Goal: Communication & Community: Ask a question

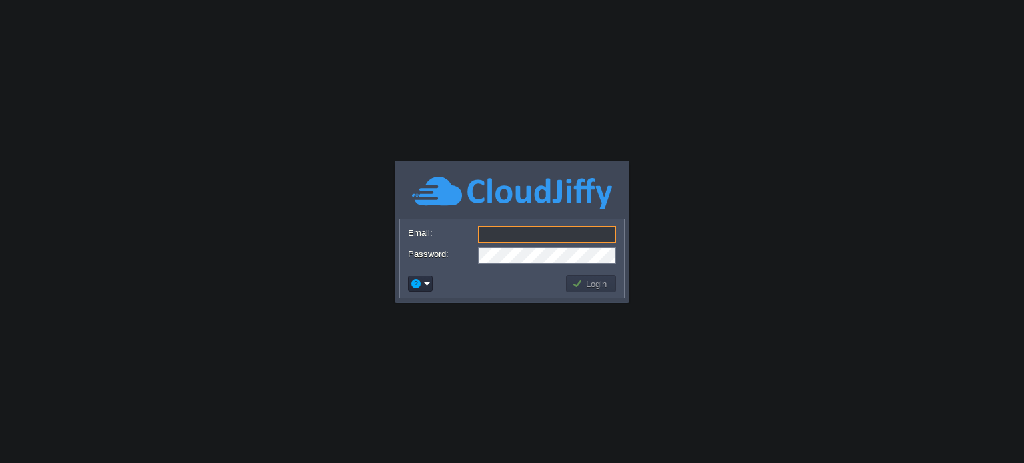
type input "[PERSON_NAME][EMAIL_ADDRESS][PERSON_NAME][DOMAIN_NAME]"
click at [586, 280] on button "Login" at bounding box center [591, 284] width 39 height 12
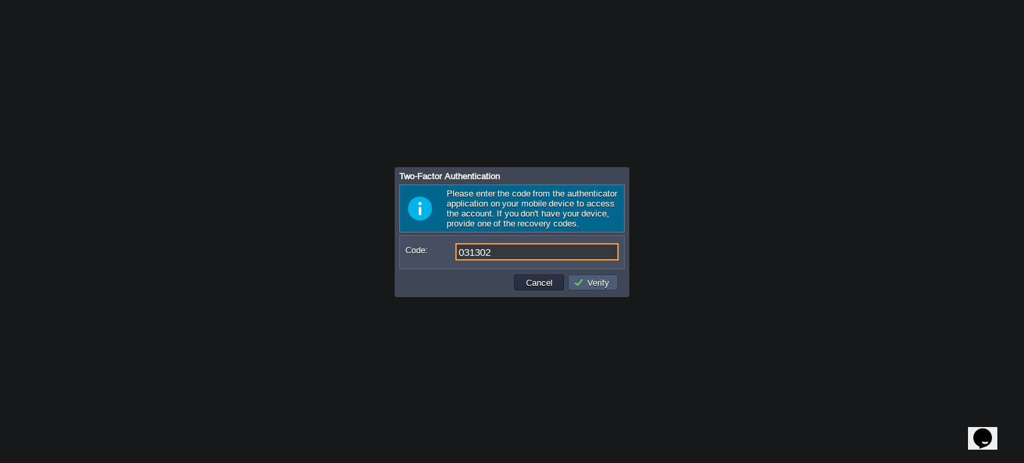
type input "031302"
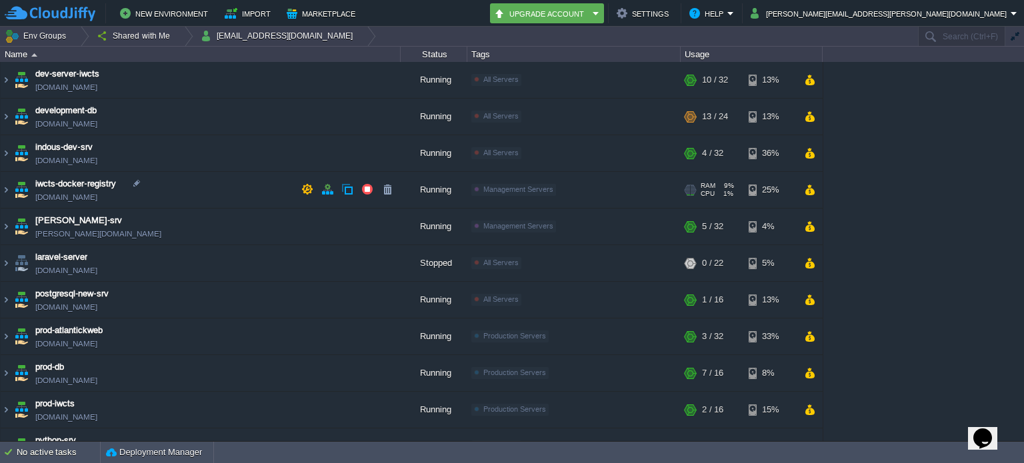
scroll to position [277, 0]
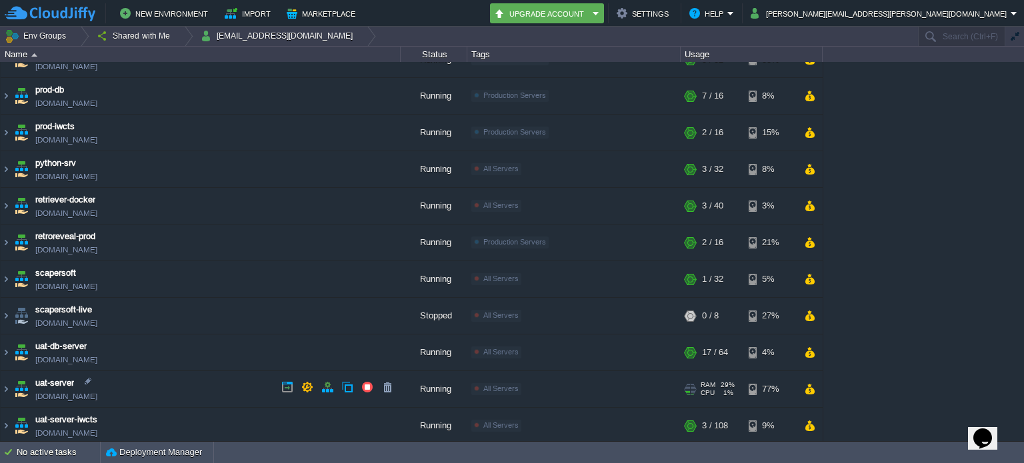
click at [11, 383] on img at bounding box center [6, 389] width 11 height 36
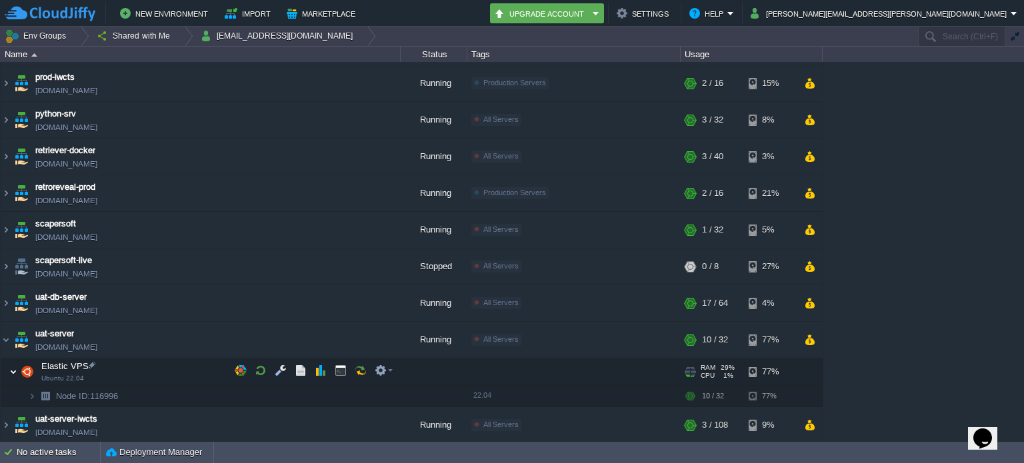
scroll to position [325, 0]
click at [5, 421] on img at bounding box center [6, 427] width 11 height 36
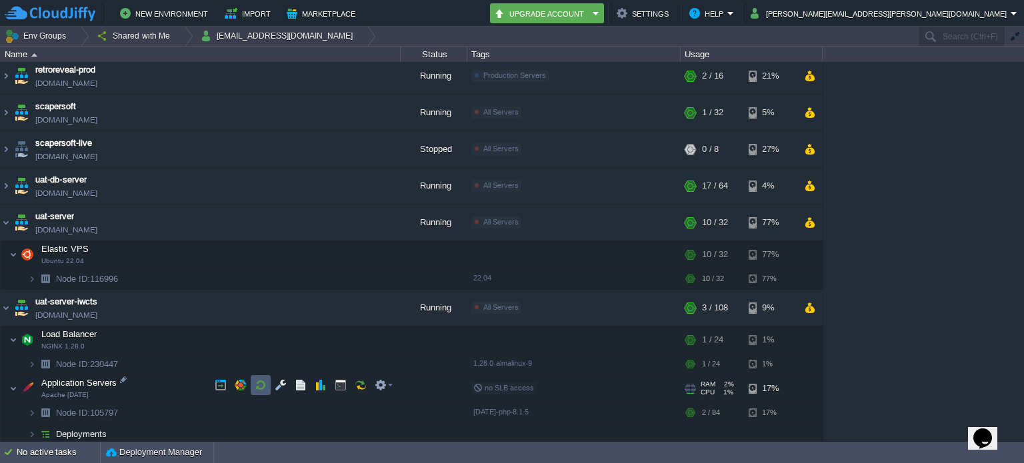
click at [255, 385] on button "button" at bounding box center [261, 385] width 12 height 12
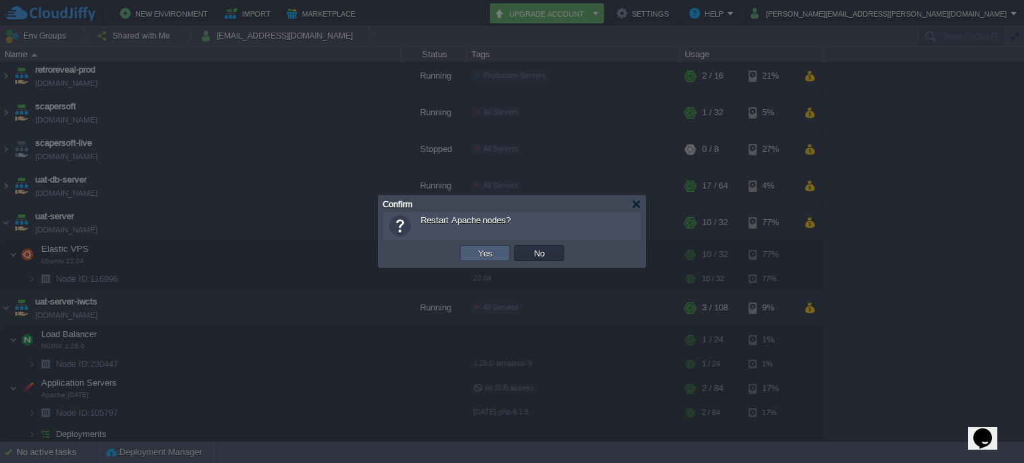
click at [501, 247] on td "Yes" at bounding box center [485, 253] width 50 height 16
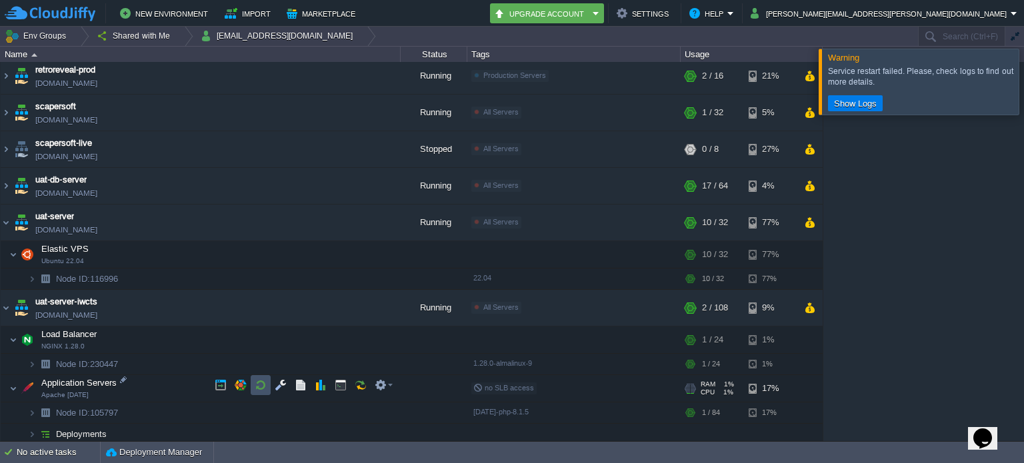
click at [257, 381] on button "button" at bounding box center [261, 385] width 12 height 12
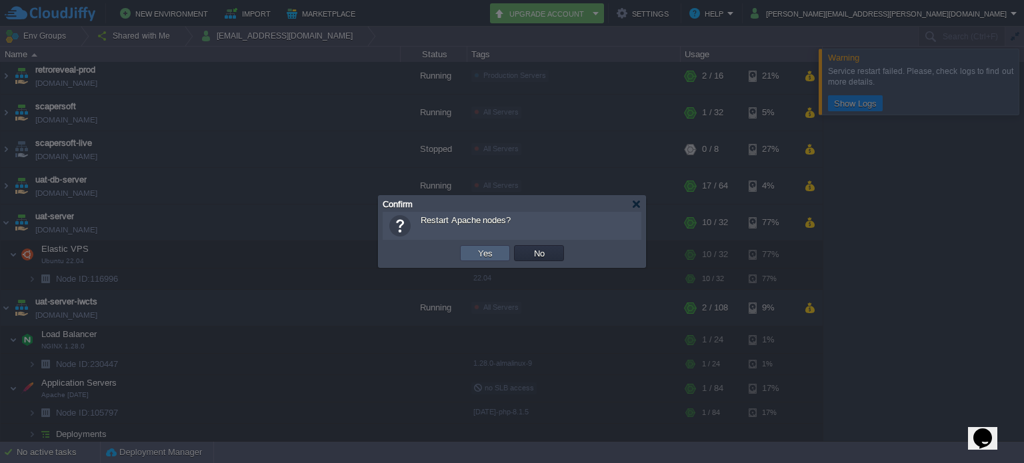
click at [487, 252] on button "Yes" at bounding box center [485, 253] width 23 height 12
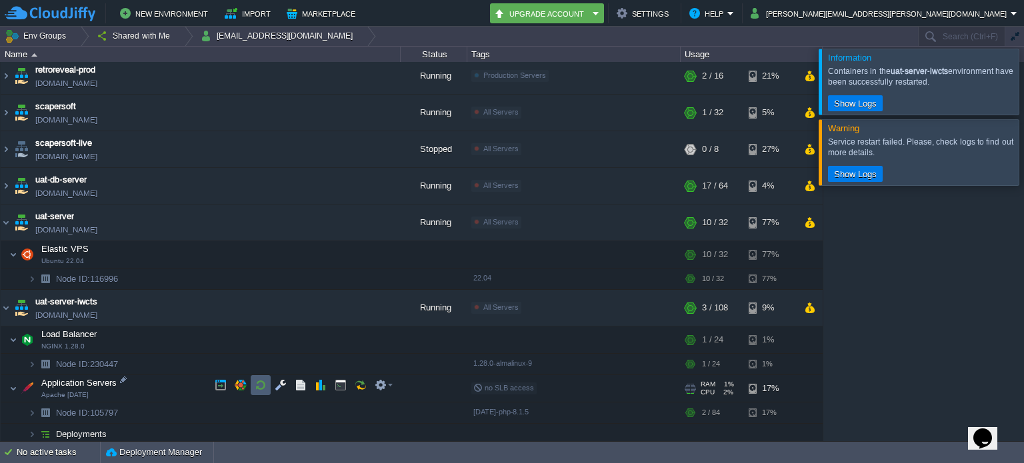
click at [260, 378] on td at bounding box center [261, 385] width 20 height 20
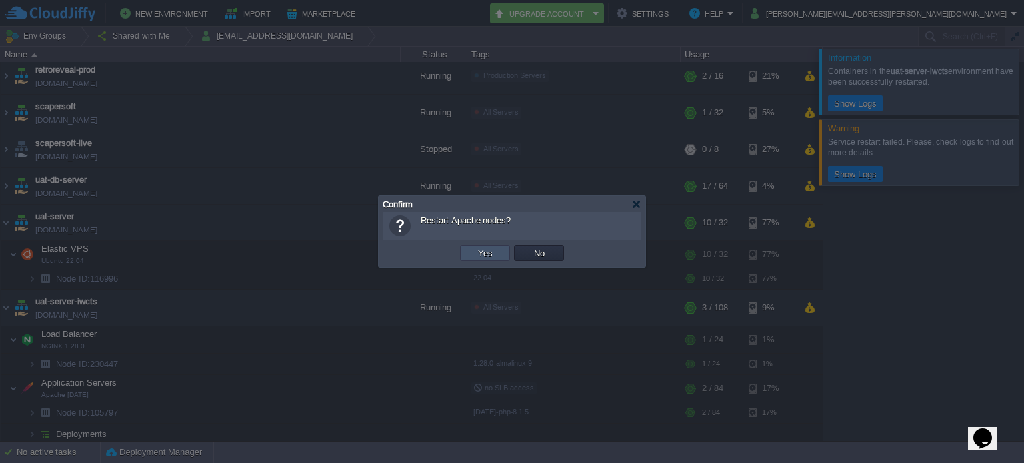
click at [492, 254] on button "Yes" at bounding box center [485, 253] width 23 height 12
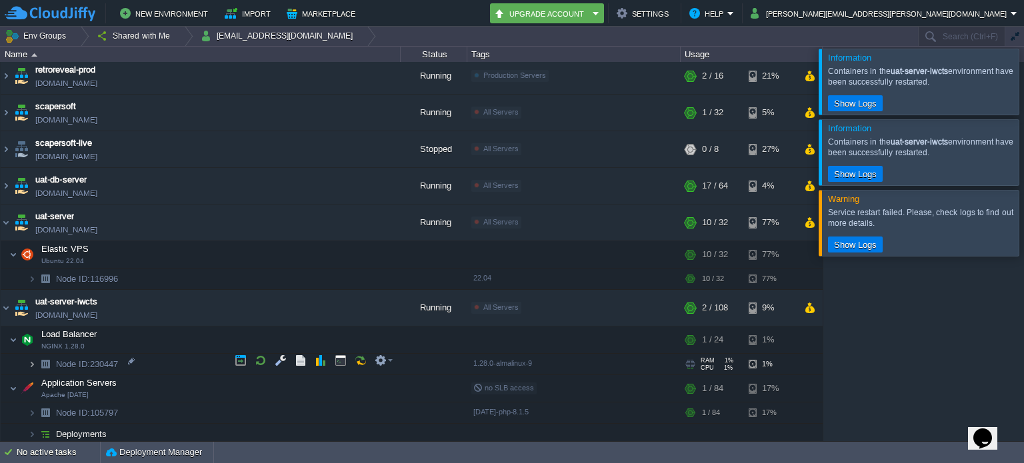
click at [29, 359] on img at bounding box center [32, 364] width 8 height 21
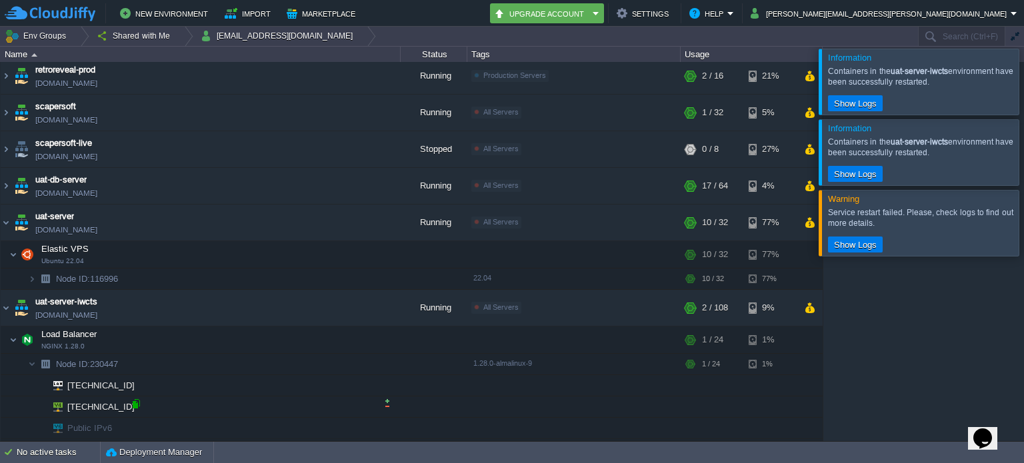
click at [137, 401] on div at bounding box center [136, 404] width 12 height 12
click at [1023, 83] on div at bounding box center [1040, 81] width 0 height 65
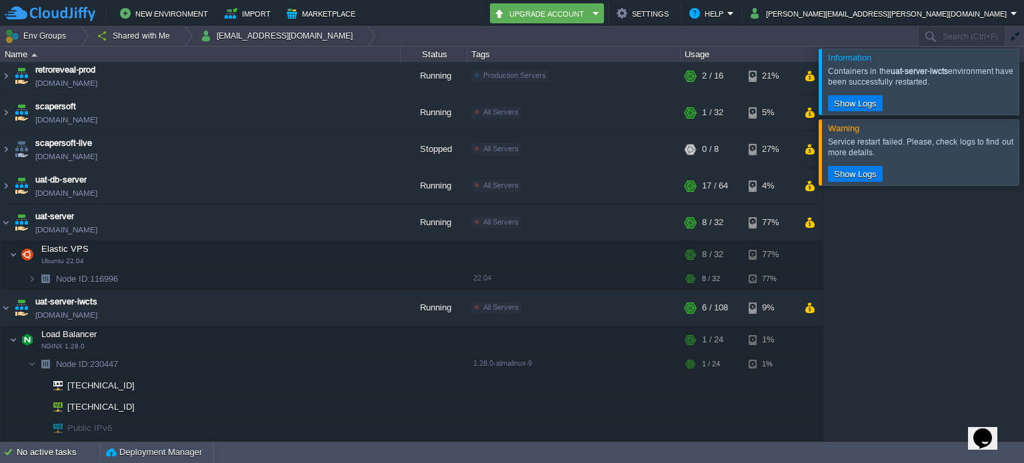
click at [1023, 83] on div at bounding box center [1040, 81] width 0 height 65
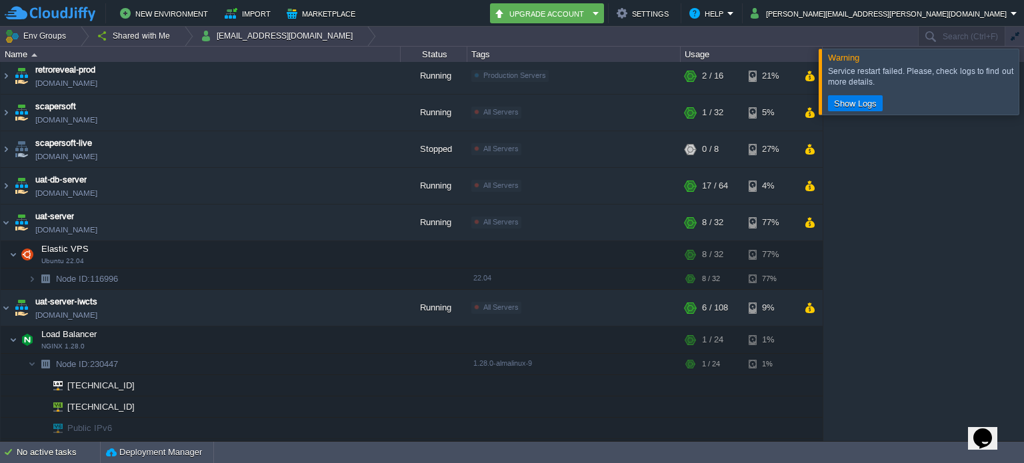
click at [1023, 83] on div at bounding box center [1040, 81] width 0 height 65
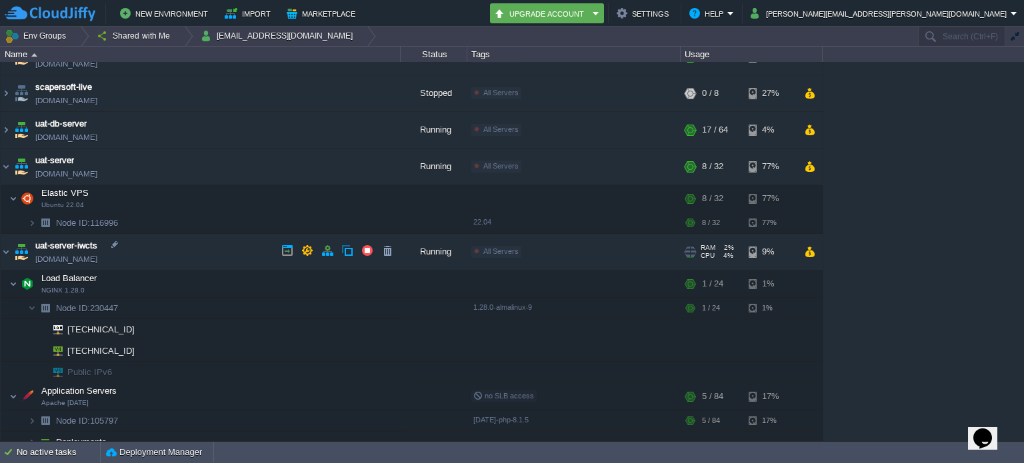
scroll to position [508, 0]
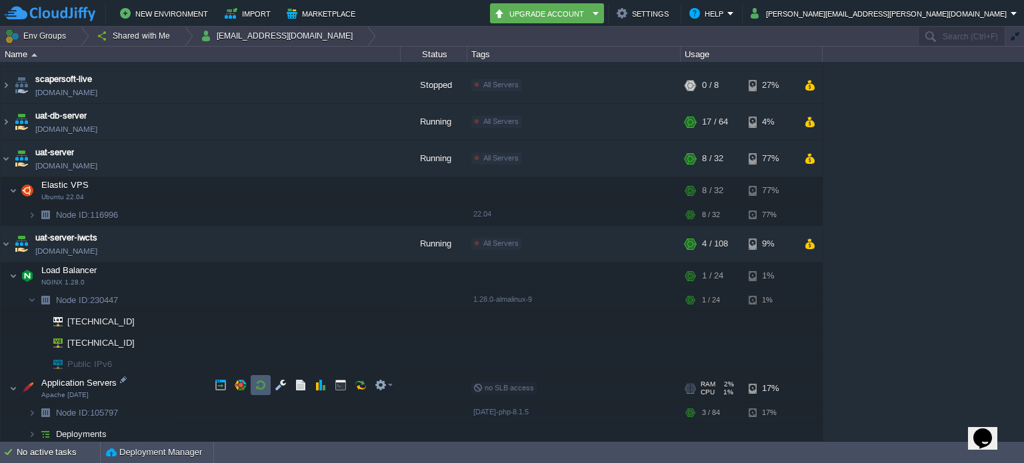
click at [261, 383] on button "button" at bounding box center [261, 385] width 12 height 12
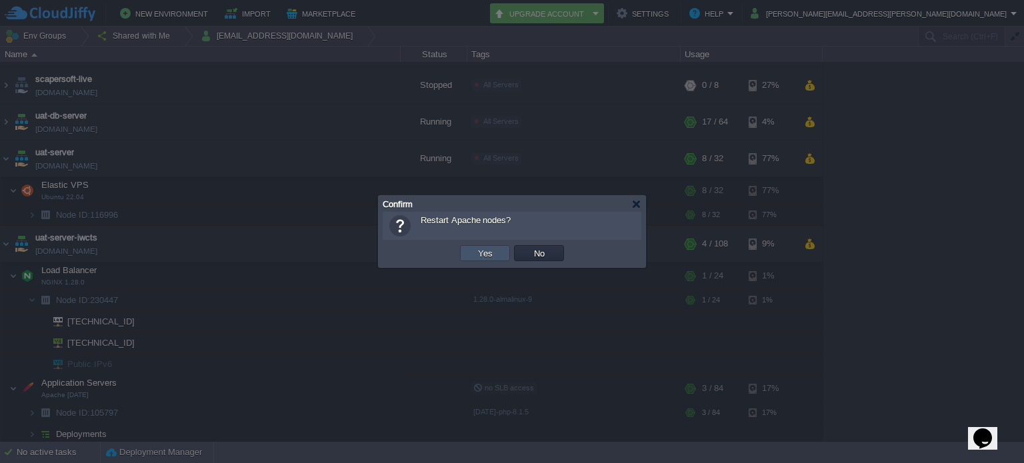
click at [489, 255] on button "Yes" at bounding box center [485, 253] width 23 height 12
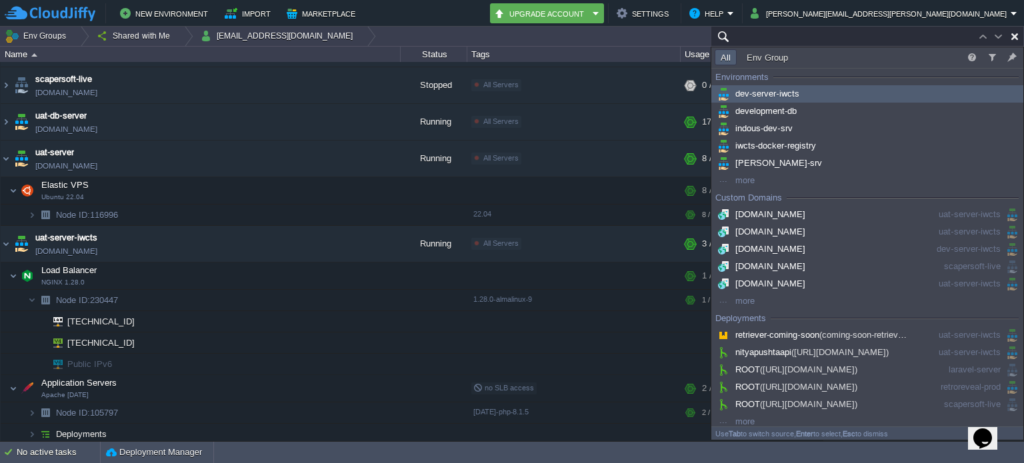
paste input "[TECHNICAL_ID]"
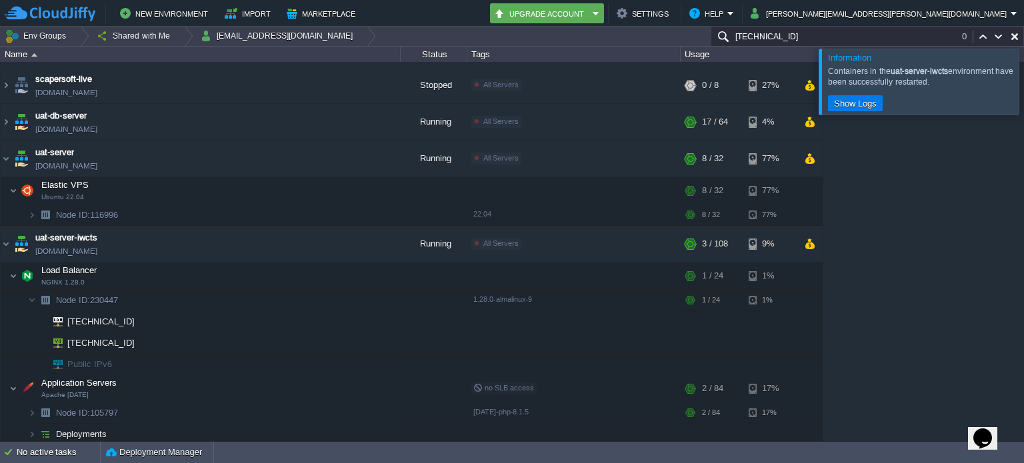
type input "[TECHNICAL_ID]"
click at [1023, 70] on div at bounding box center [1040, 81] width 0 height 65
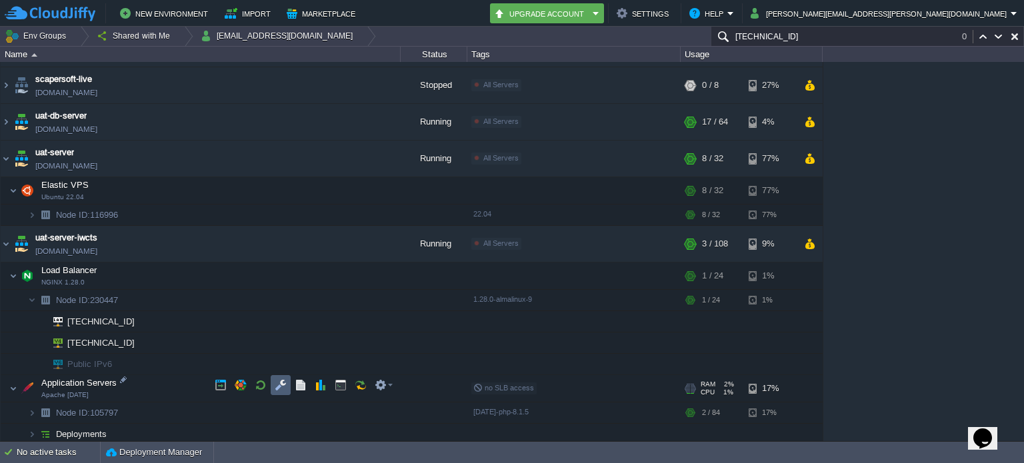
click at [287, 383] on td at bounding box center [281, 385] width 20 height 20
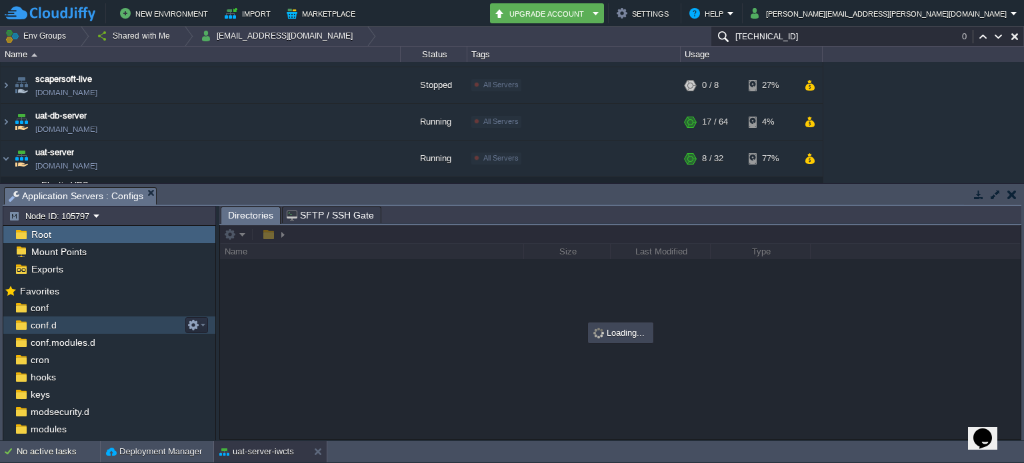
scroll to position [66, 0]
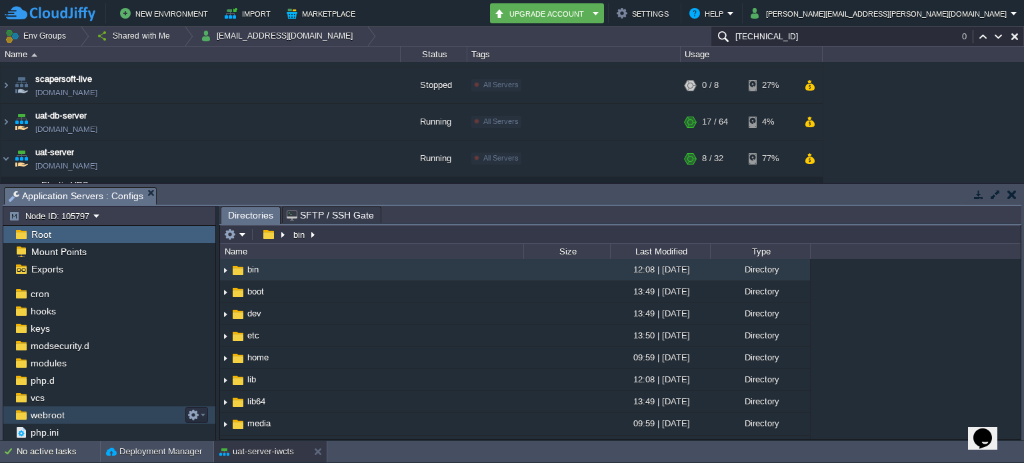
click at [84, 415] on div "webroot" at bounding box center [109, 415] width 212 height 17
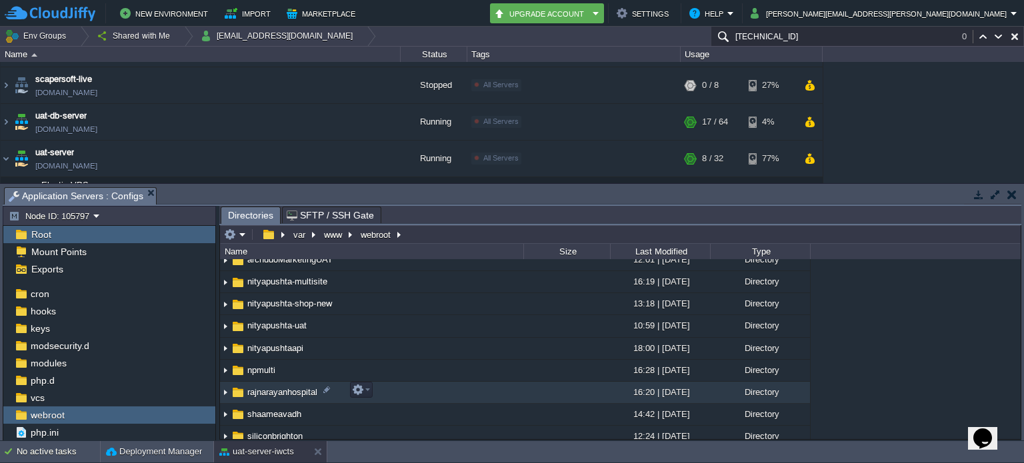
scroll to position [135, 0]
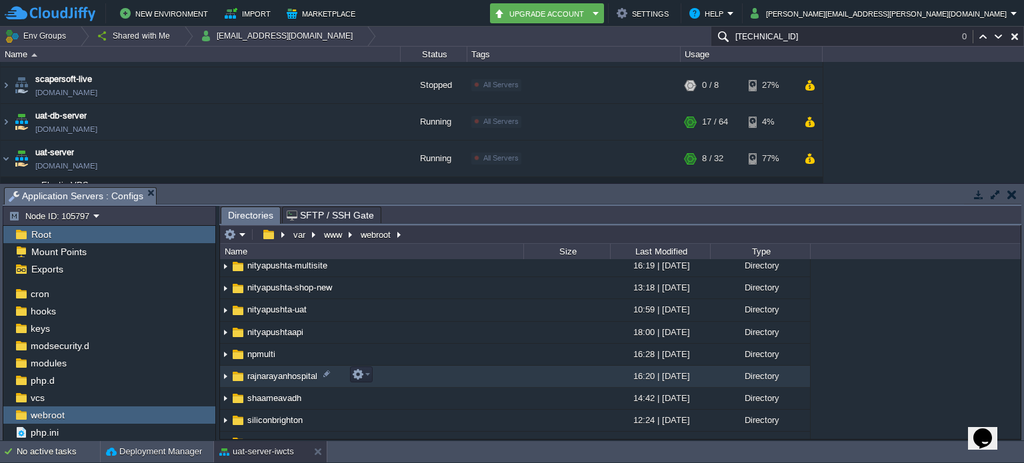
click at [277, 373] on span "rajnarayanhospital" at bounding box center [282, 376] width 74 height 11
click at [365, 375] on em at bounding box center [361, 375] width 18 height 12
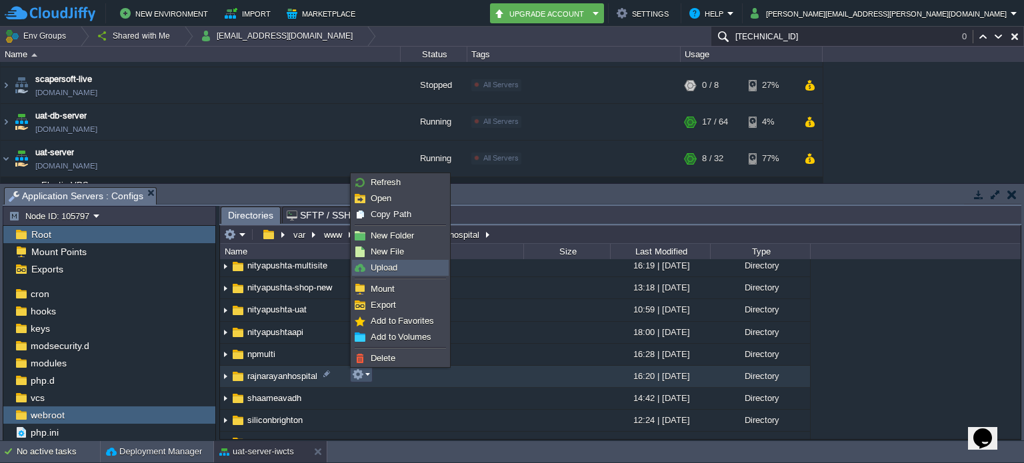
click at [405, 271] on link "Upload" at bounding box center [400, 268] width 95 height 15
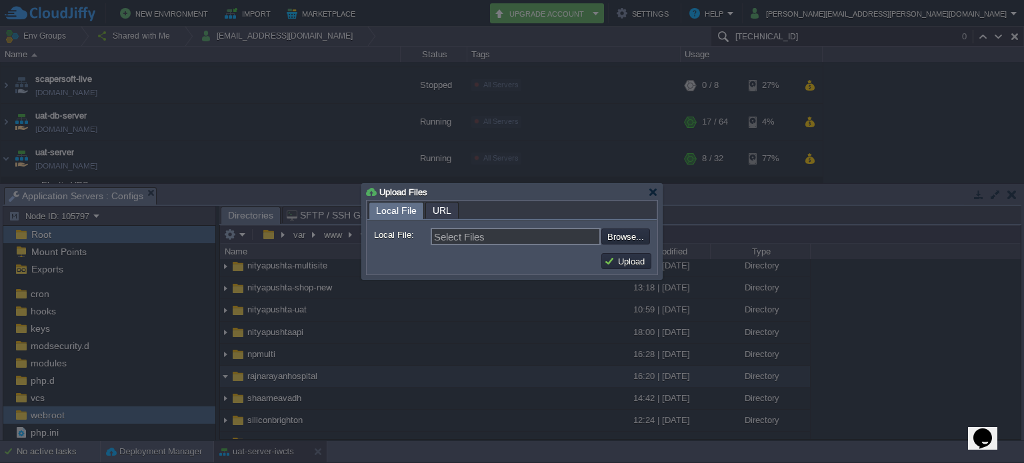
click at [621, 232] on input "file" at bounding box center [565, 237] width 169 height 16
type input "C:\fakepath\site-iwcts.devserver.indous.in-20251006-111526utc-qHcPAMgfF8zmH0Ak.…"
type input "site-iwcts.devserver.indous.in-20251006-111526utc-qHcPAMgfF8zmH0Ak.jpa"
click at [629, 262] on button "Upload" at bounding box center [626, 261] width 45 height 12
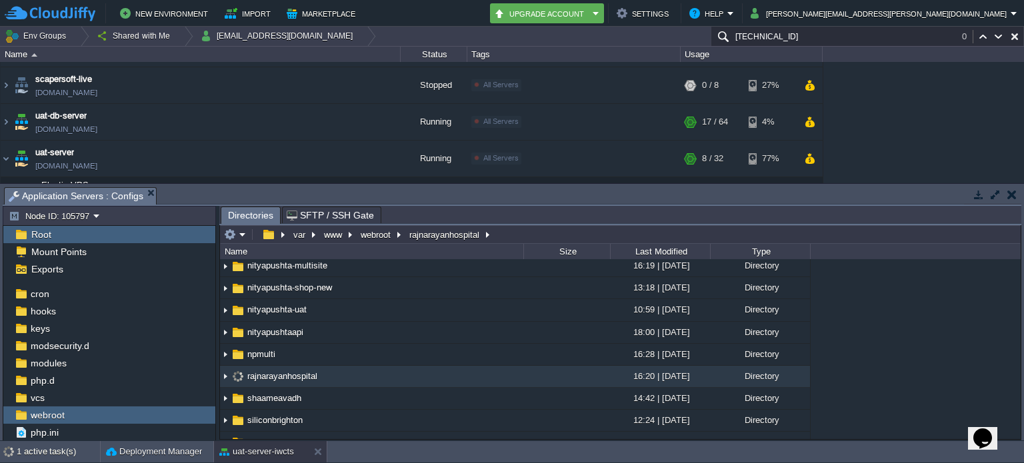
click at [225, 375] on img at bounding box center [225, 377] width 11 height 21
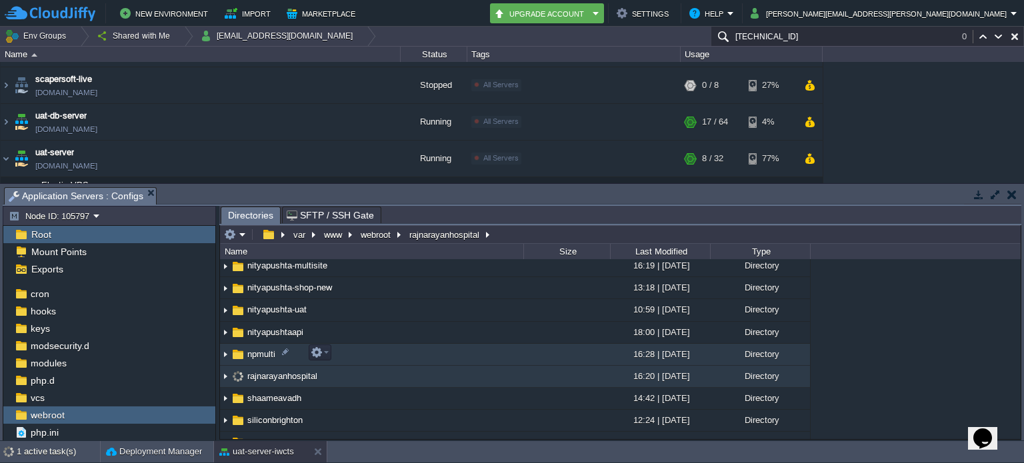
scroll to position [168, 0]
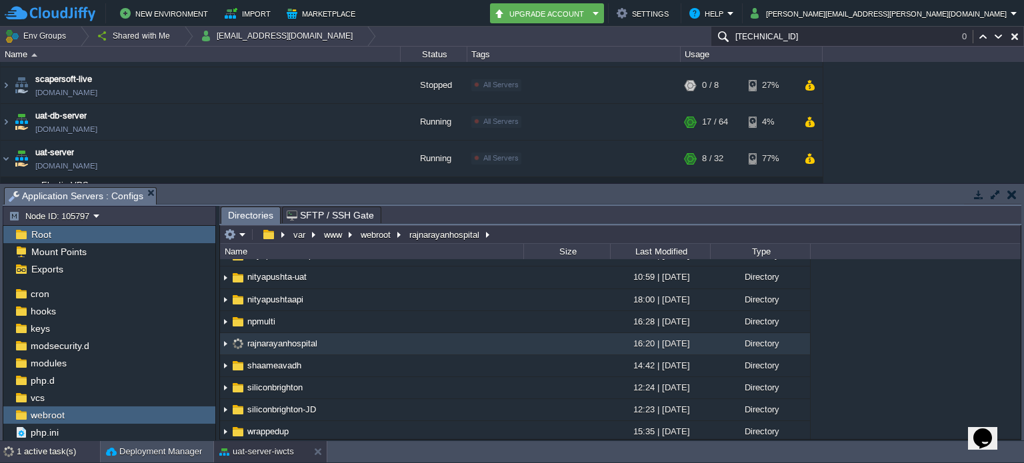
click at [32, 455] on div "1 active task(s)" at bounding box center [58, 451] width 83 height 21
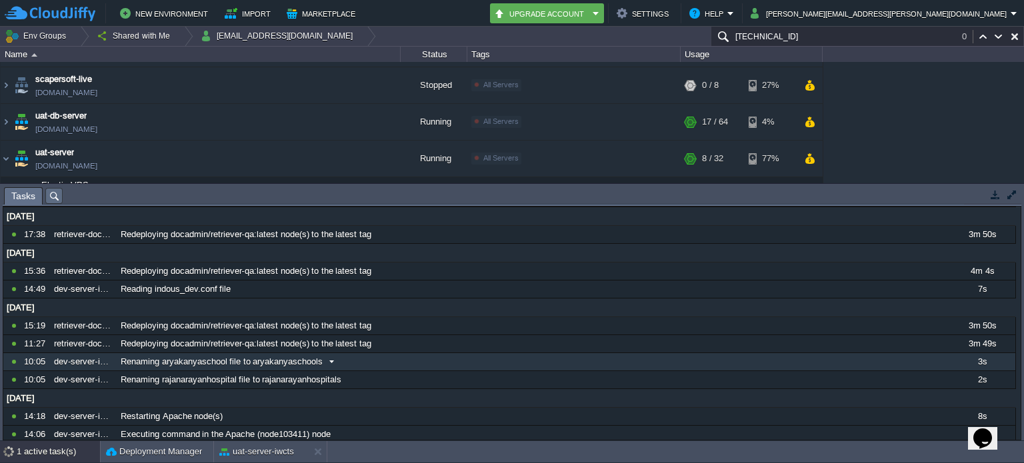
scroll to position [0, 0]
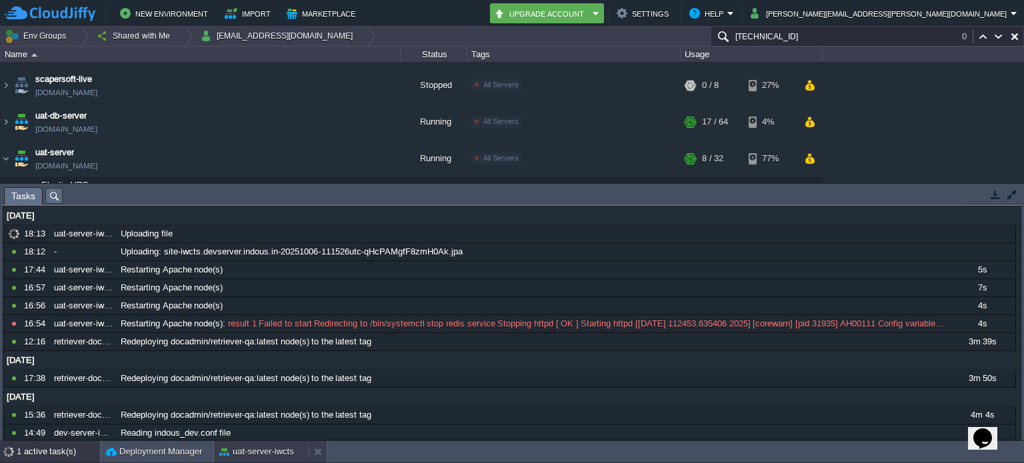
click at [244, 448] on button "uat-server-iwcts" at bounding box center [256, 451] width 75 height 13
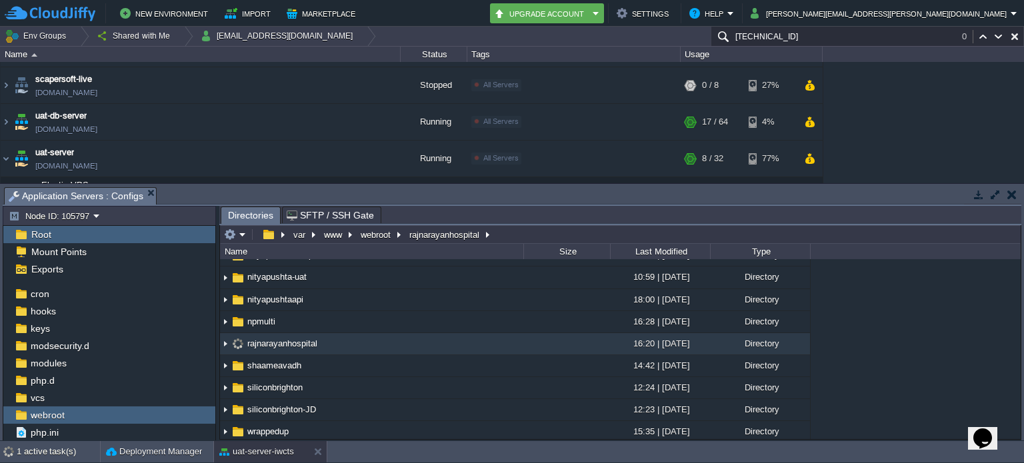
click at [226, 341] on img at bounding box center [225, 344] width 11 height 21
click at [69, 453] on div "1 active task(s)" at bounding box center [58, 451] width 83 height 21
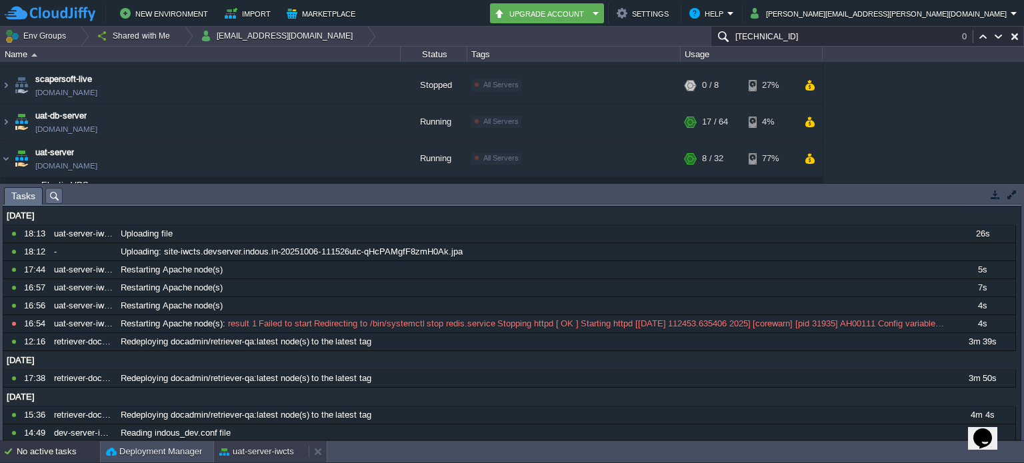
click at [275, 453] on button "uat-server-iwcts" at bounding box center [256, 451] width 75 height 13
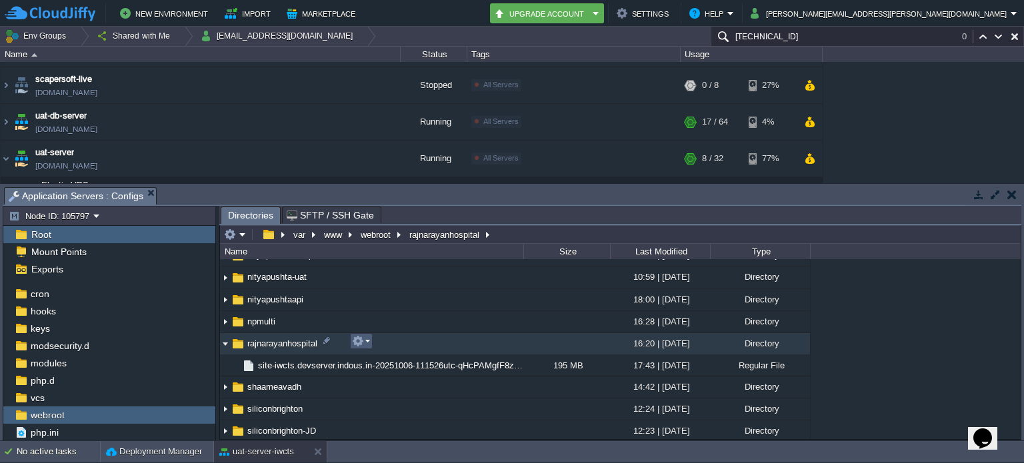
click at [365, 339] on em at bounding box center [361, 341] width 18 height 12
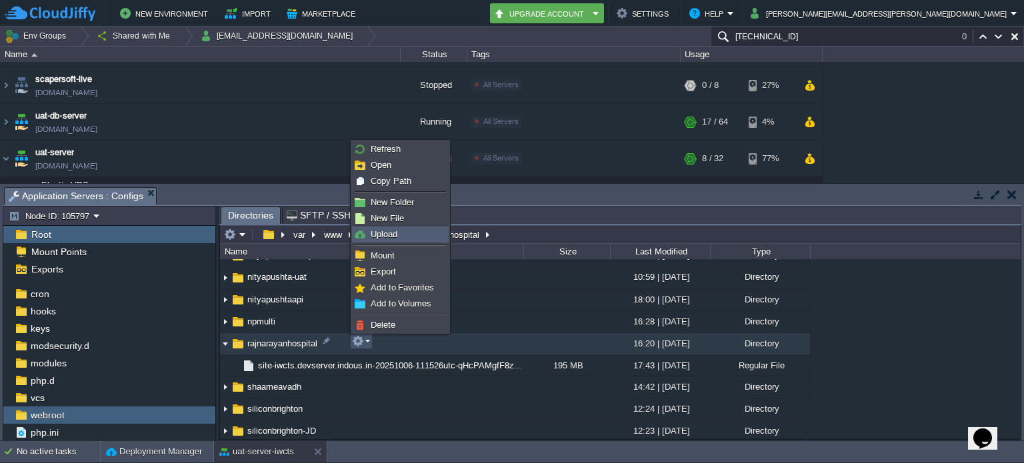
click at [412, 239] on link "Upload" at bounding box center [400, 234] width 95 height 15
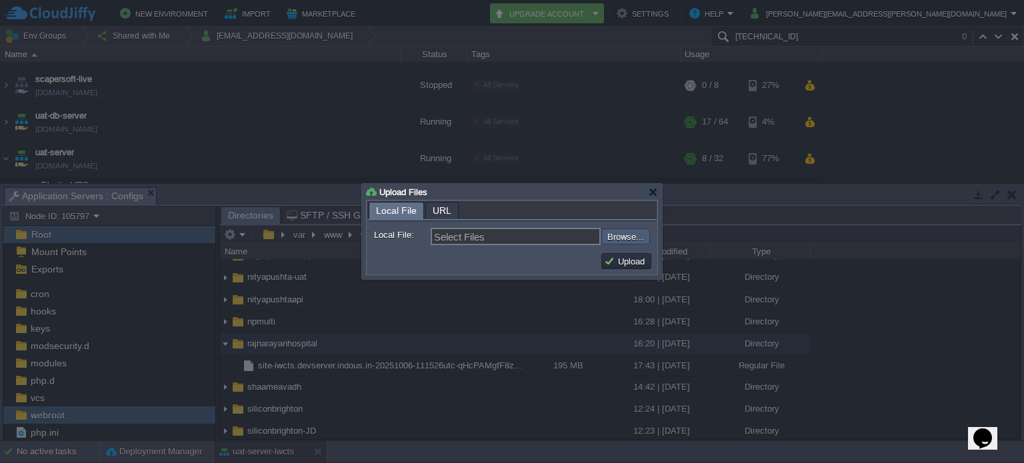
click at [635, 237] on input "file" at bounding box center [565, 237] width 169 height 16
type input "C:\fakepath\kickstart.php"
type input "kickstart.php"
click at [616, 261] on button "Upload" at bounding box center [626, 261] width 45 height 12
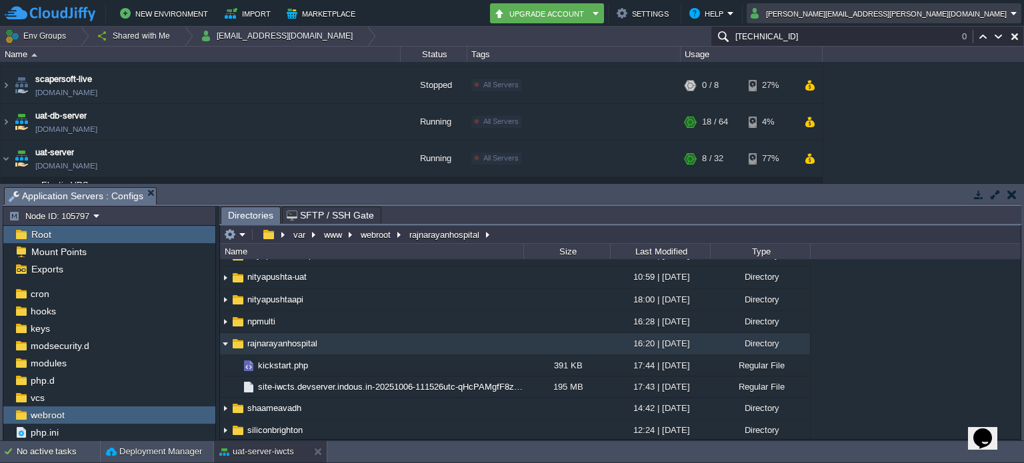
scroll to position [168, 0]
click at [1008, 190] on button "button" at bounding box center [1011, 195] width 9 height 12
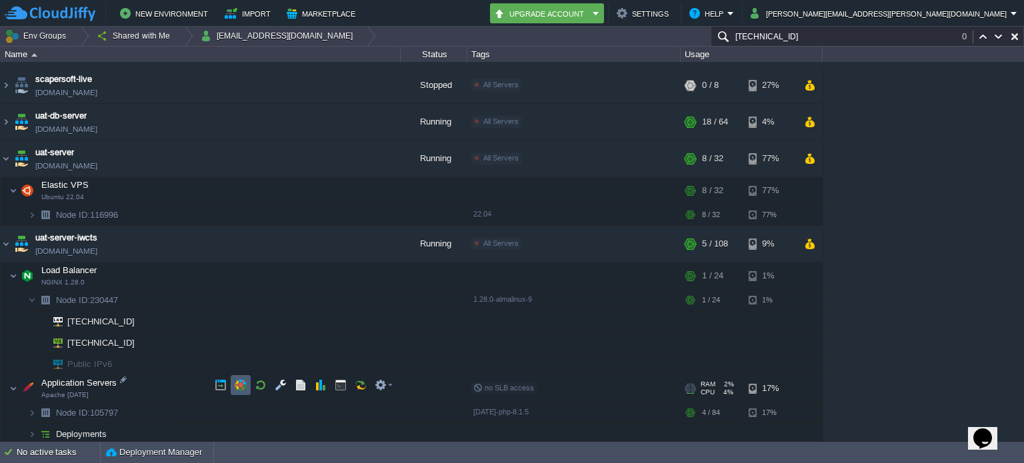
click at [245, 379] on button "button" at bounding box center [241, 385] width 12 height 12
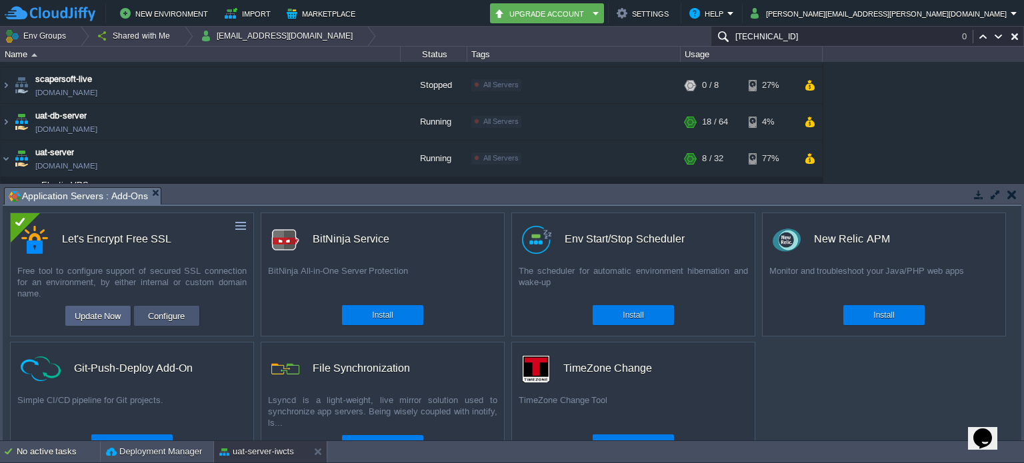
click at [184, 314] on button "Configure" at bounding box center [166, 316] width 45 height 16
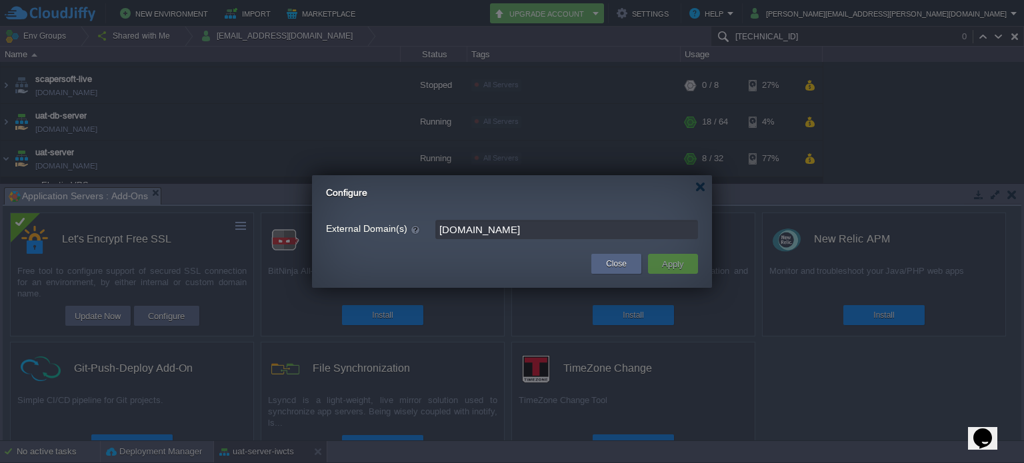
click at [541, 223] on input "[DOMAIN_NAME]" at bounding box center [566, 229] width 263 height 19
paste input "[DOMAIN_NAME]"
click at [552, 257] on td at bounding box center [453, 264] width 269 height 24
click at [576, 233] on input "[DOMAIN_NAME],[DOMAIN_NAME]" at bounding box center [566, 229] width 263 height 19
type input "[DOMAIN_NAME],[DOMAIN_NAME]"
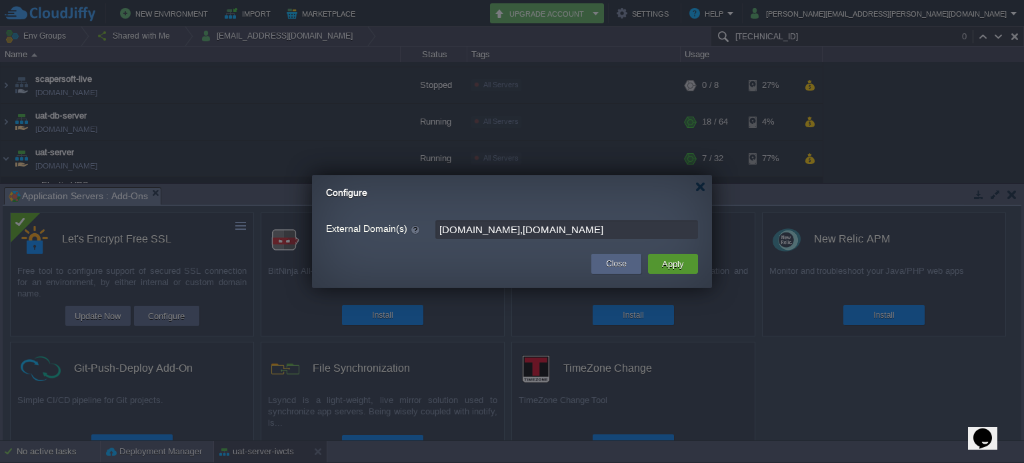
click at [666, 257] on button "Apply" at bounding box center [673, 264] width 30 height 16
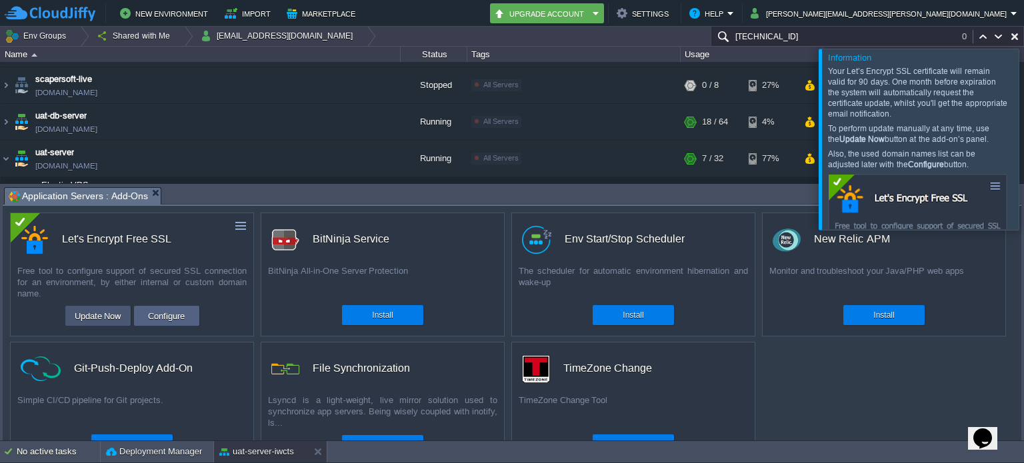
click at [107, 318] on button "Update Now" at bounding box center [98, 316] width 55 height 16
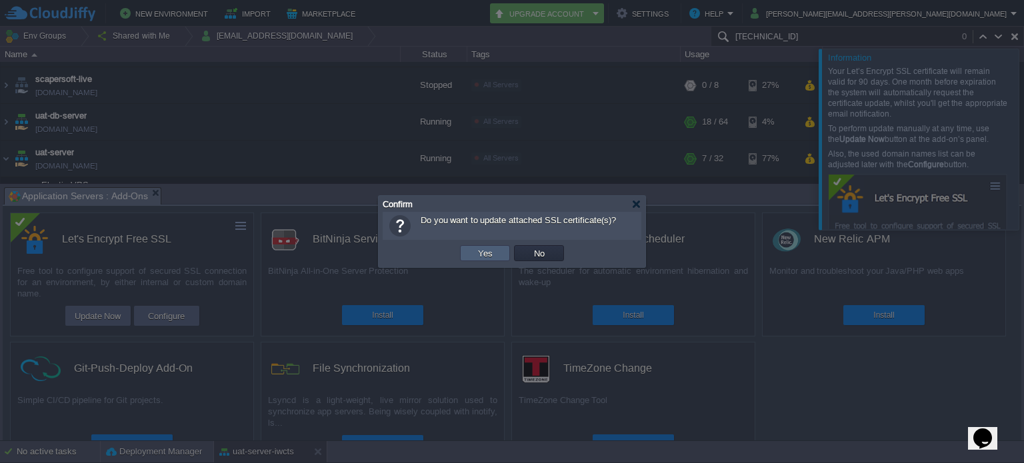
click at [488, 254] on button "Yes" at bounding box center [485, 253] width 23 height 12
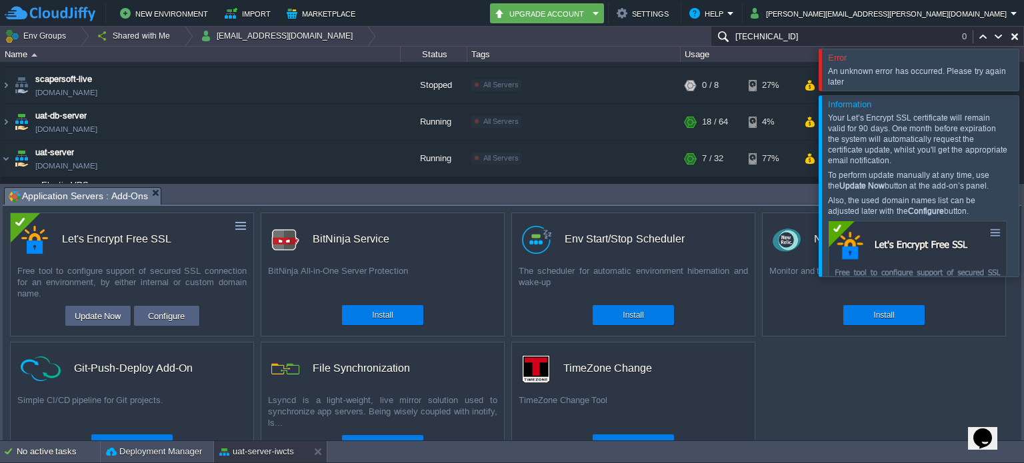
click at [1023, 78] on div at bounding box center [1040, 69] width 0 height 41
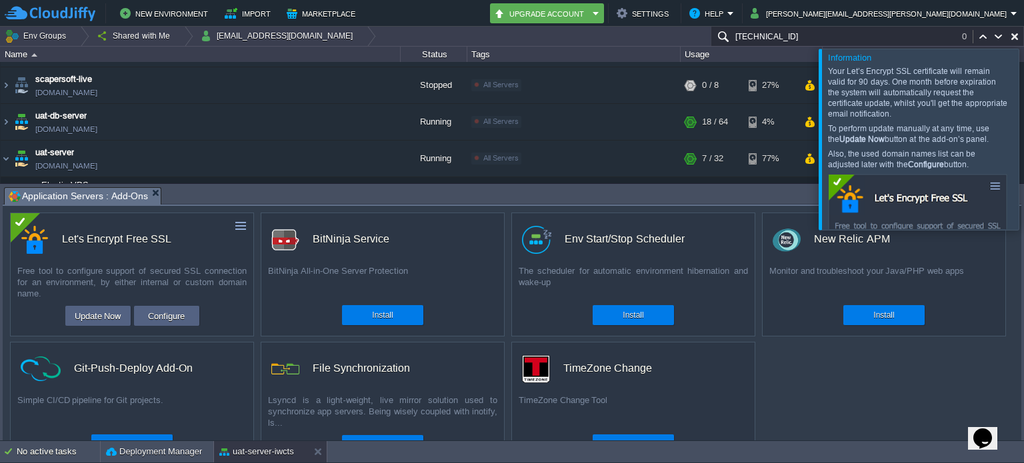
click at [1023, 146] on div at bounding box center [1040, 139] width 0 height 181
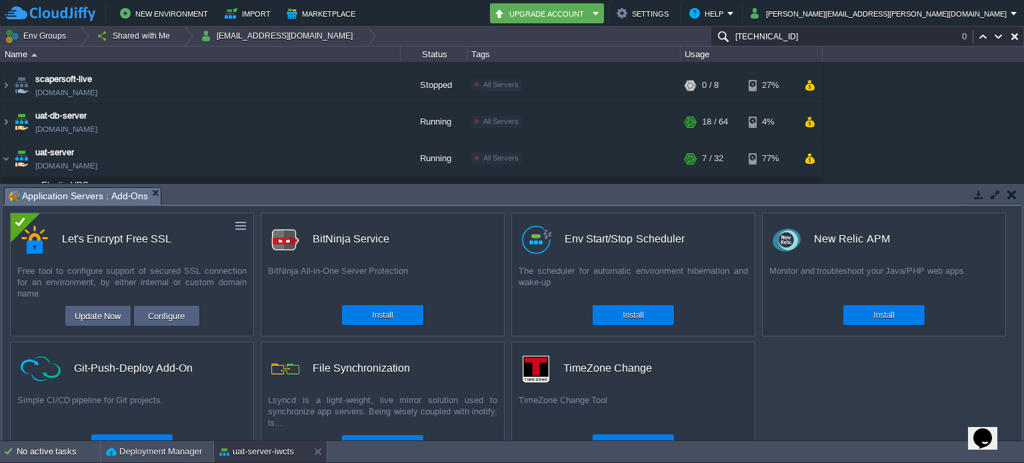
click at [1012, 197] on button "button" at bounding box center [1011, 195] width 9 height 12
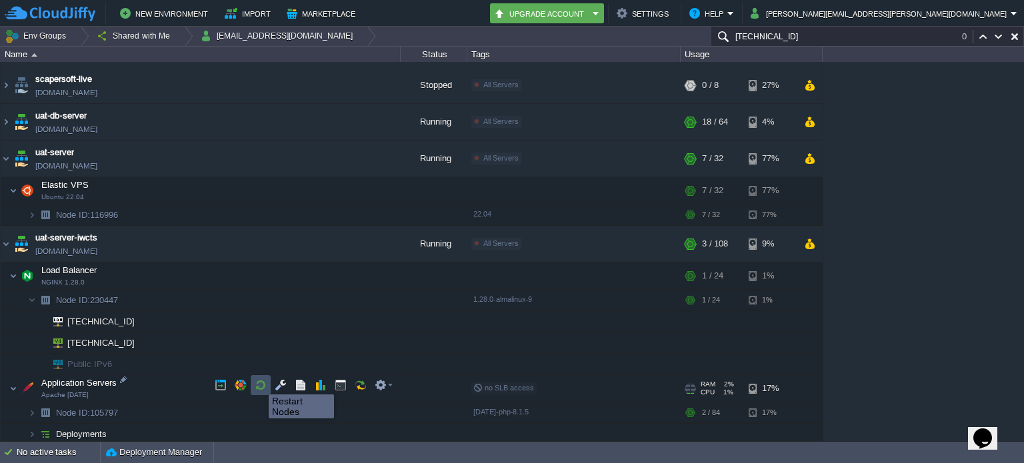
click at [261, 383] on button "button" at bounding box center [261, 385] width 12 height 12
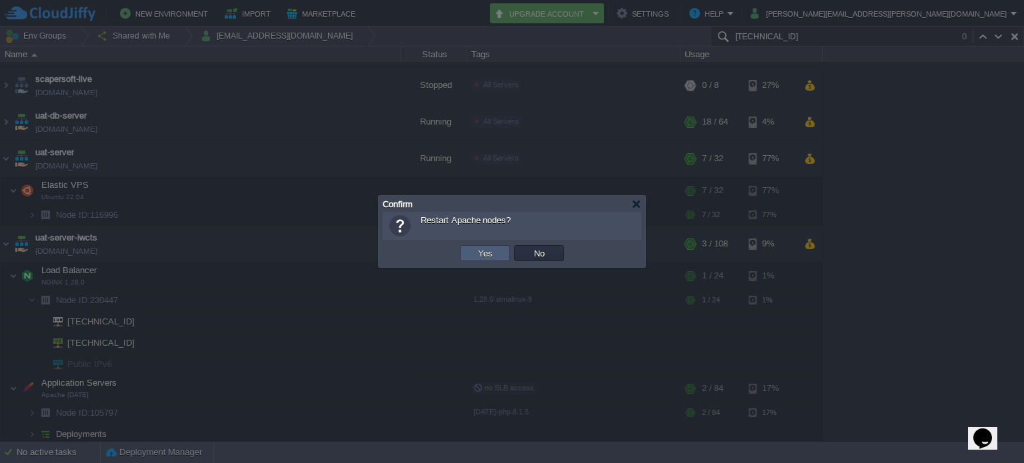
click at [487, 247] on td "Yes" at bounding box center [485, 253] width 50 height 16
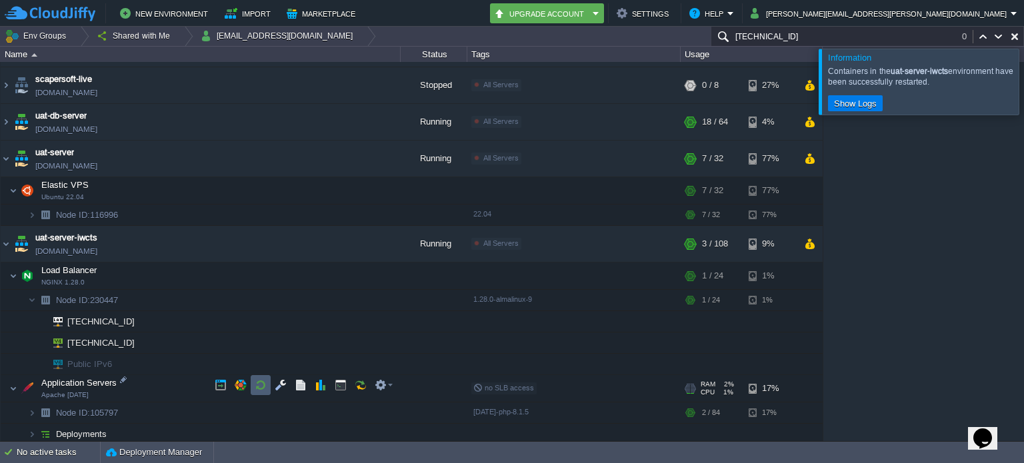
click at [261, 382] on button "button" at bounding box center [261, 385] width 12 height 12
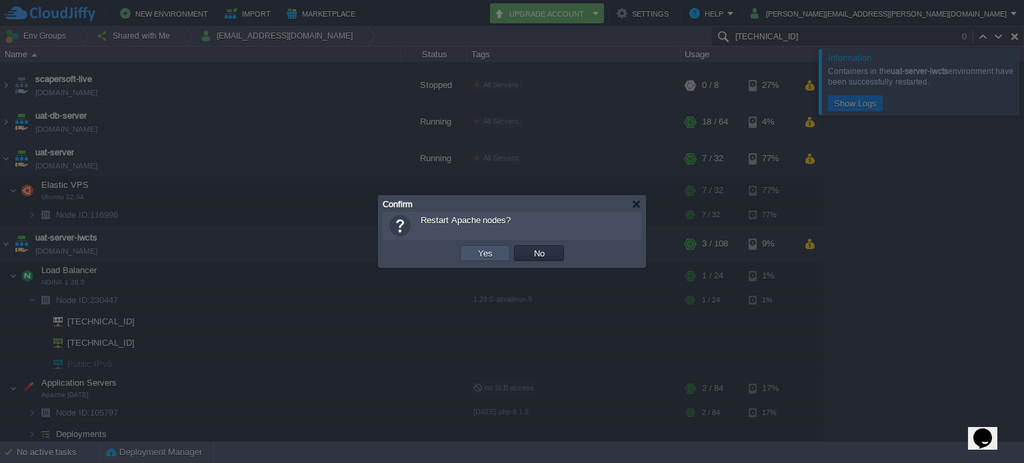
click at [493, 257] on button "Yes" at bounding box center [485, 253] width 23 height 12
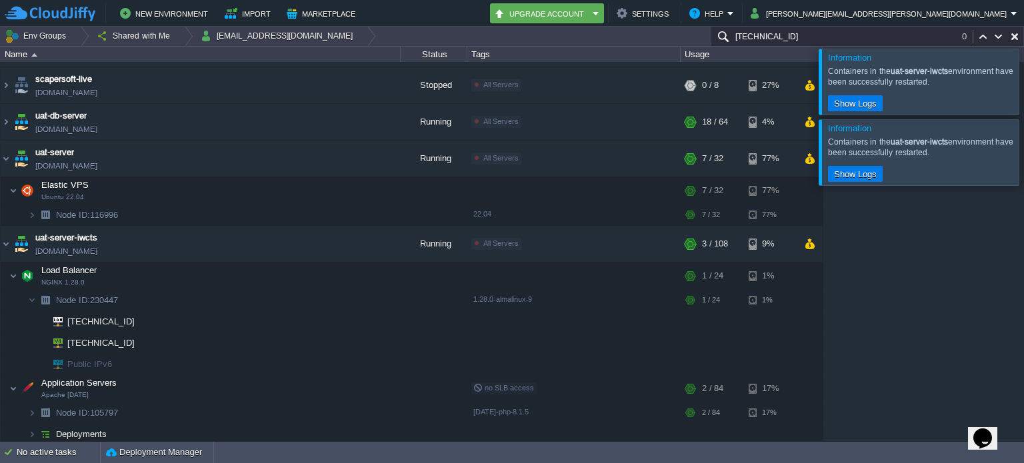
click at [1023, 83] on div at bounding box center [1040, 81] width 0 height 65
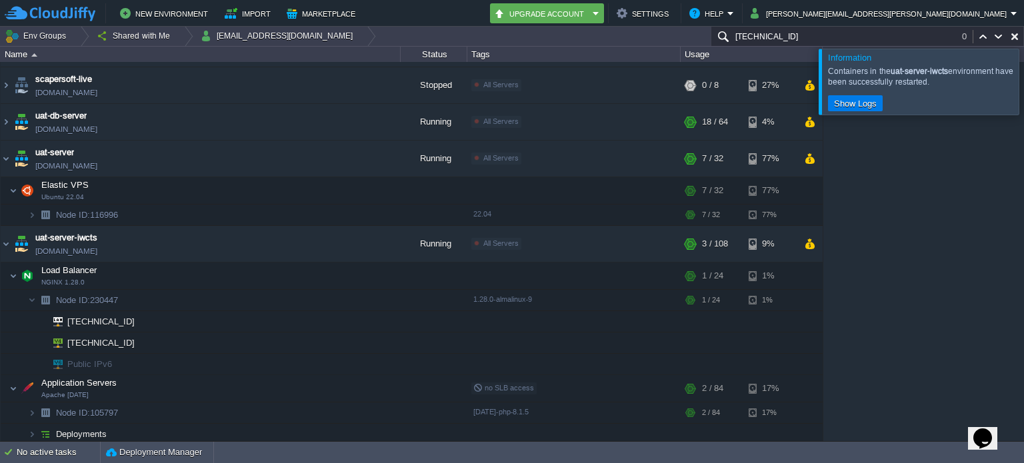
click at [1023, 101] on div at bounding box center [1040, 81] width 0 height 65
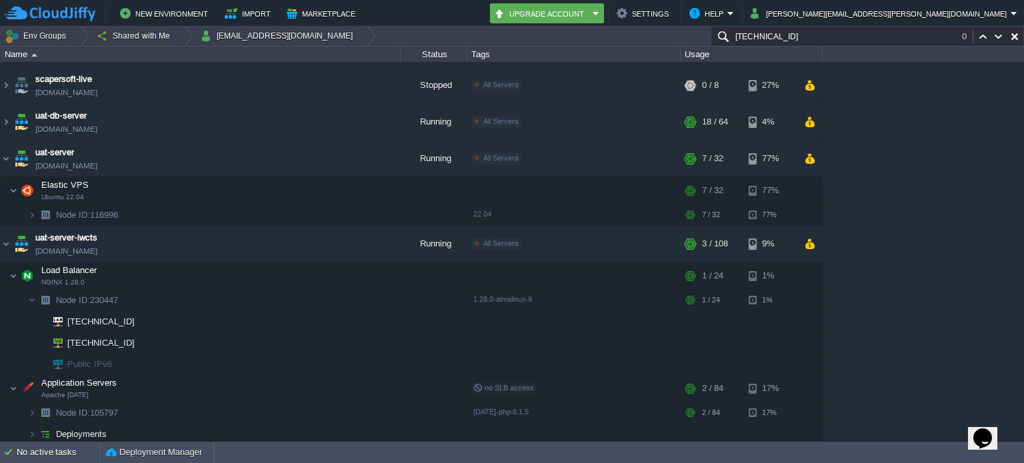
click at [992, 429] on icon "Chat widget" at bounding box center [982, 439] width 19 height 20
type input "918000131147"
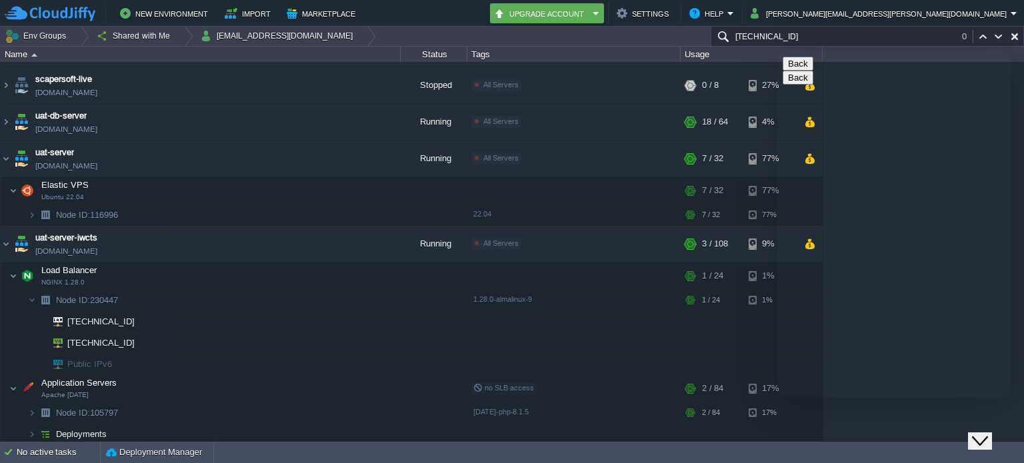
click at [101, 299] on span "Node ID: 230447" at bounding box center [87, 300] width 65 height 11
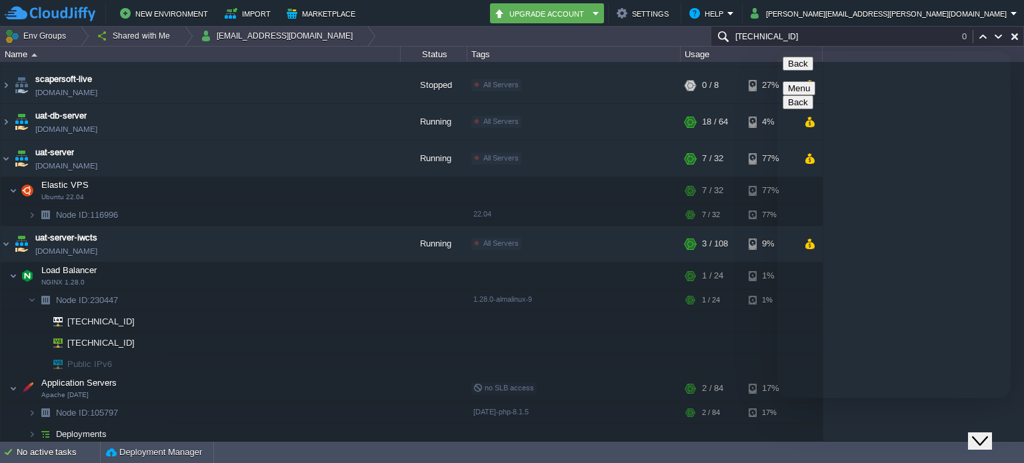
paste textarea "230447"
click at [135, 338] on div at bounding box center [136, 340] width 12 height 12
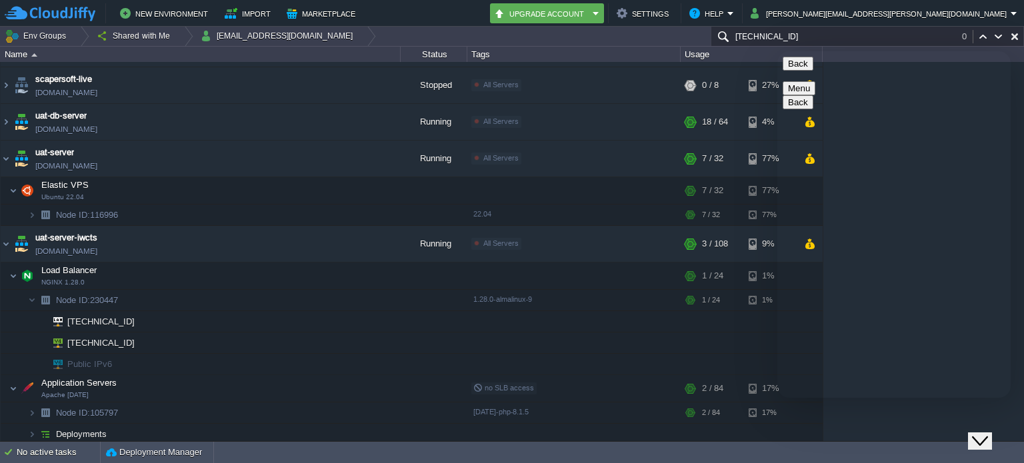
paste textarea "[TECHNICAL_ID]"
click at [243, 384] on button "button" at bounding box center [241, 385] width 12 height 12
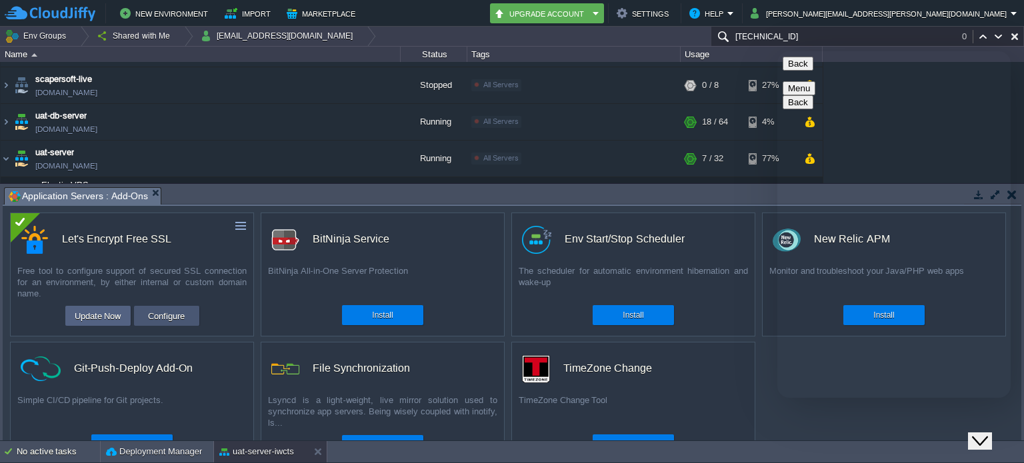
click at [166, 318] on button "Configure" at bounding box center [166, 316] width 45 height 16
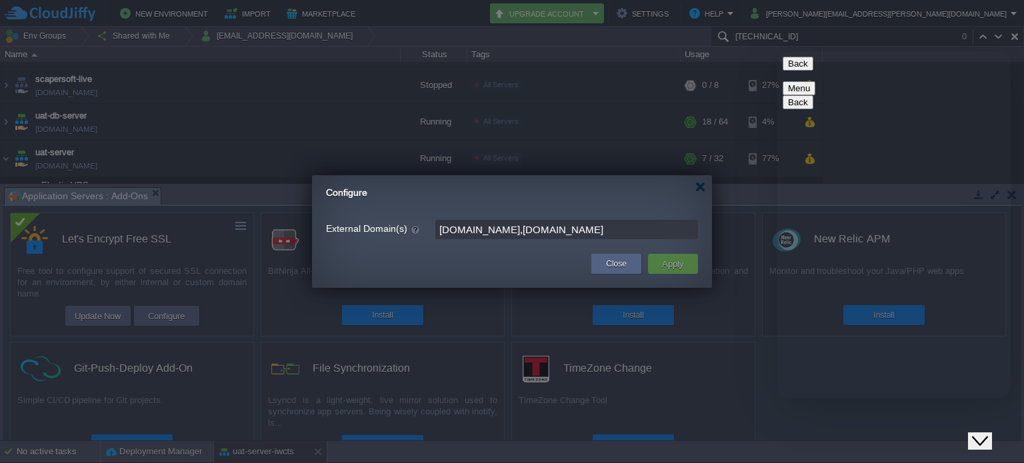
click at [565, 234] on input "[DOMAIN_NAME],[DOMAIN_NAME]" at bounding box center [566, 229] width 263 height 19
paste textarea "[DOMAIN_NAME],[DOMAIN_NAME]"
type textarea "node : 230447 IP [TECHNICAL_ID] external domains I have added for SSL [DOMAIN_N…"
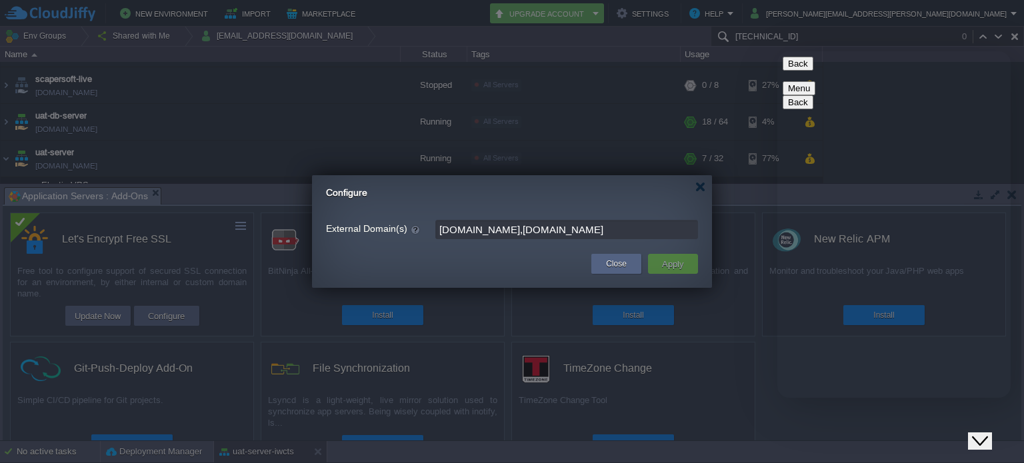
type textarea "ssl not working for [DOMAIN_NAME]"
type textarea "please check"
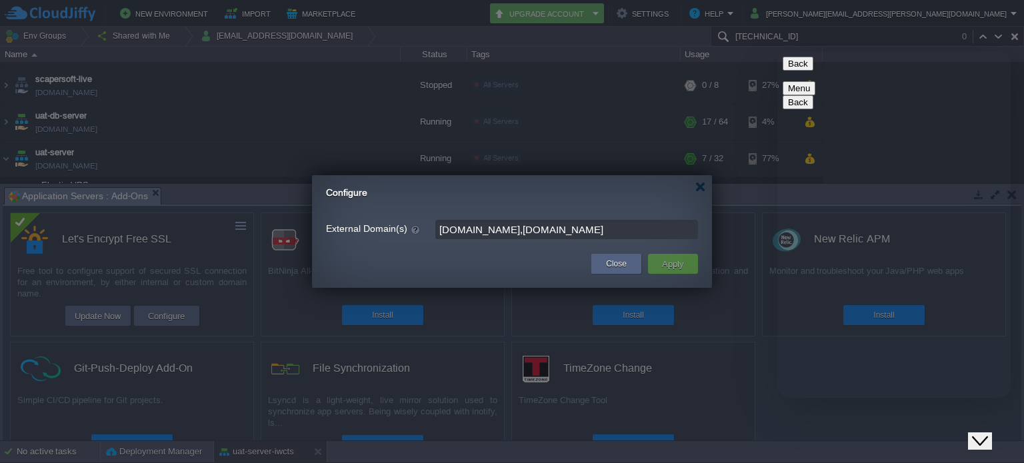
type textarea "hello"
click at [576, 231] on input "[DOMAIN_NAME],[DOMAIN_NAME]" at bounding box center [566, 229] width 263 height 19
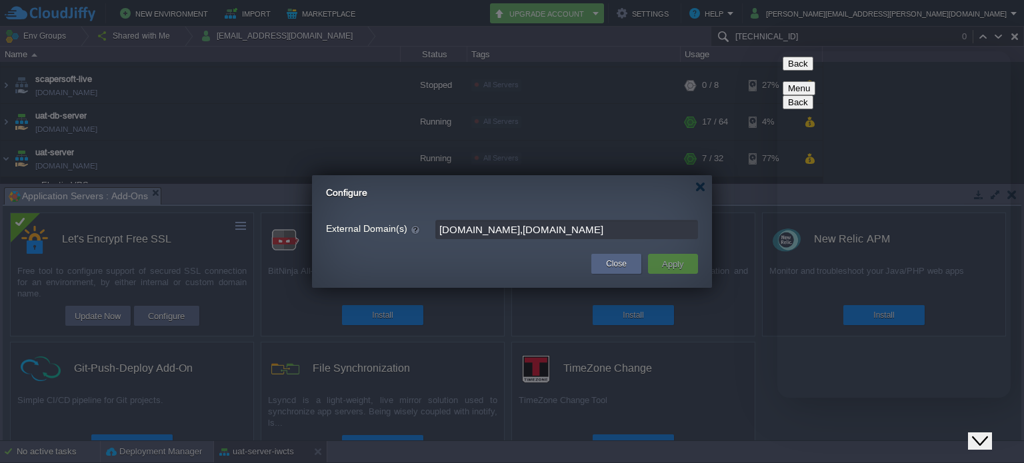
click at [520, 227] on input "[DOMAIN_NAME],[DOMAIN_NAME]" at bounding box center [566, 229] width 263 height 19
click at [585, 232] on input "[DOMAIN_NAME],[DOMAIN_NAME]" at bounding box center [566, 229] width 263 height 19
click at [496, 229] on input "[DOMAIN_NAME],[DOMAIN_NAME]" at bounding box center [566, 229] width 263 height 19
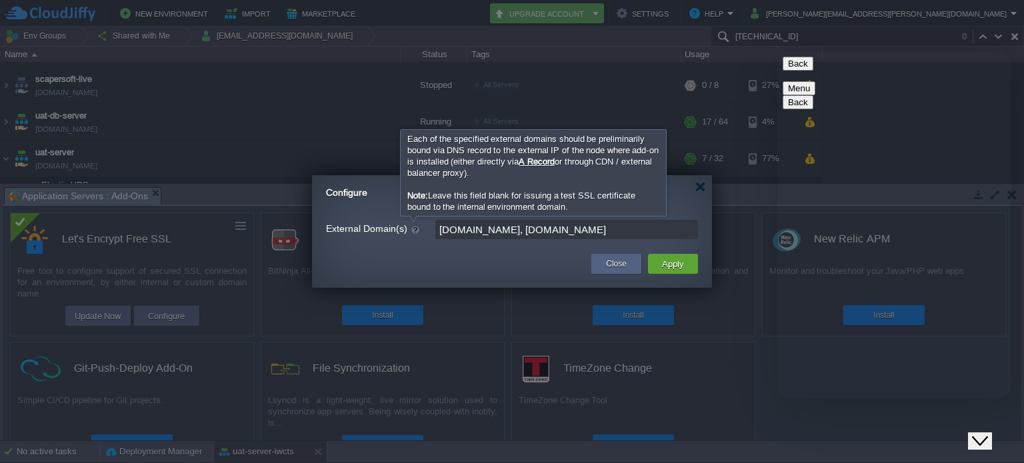
type input "[DOMAIN_NAME], [DOMAIN_NAME]"
click at [551, 163] on link "A Record" at bounding box center [537, 162] width 36 height 10
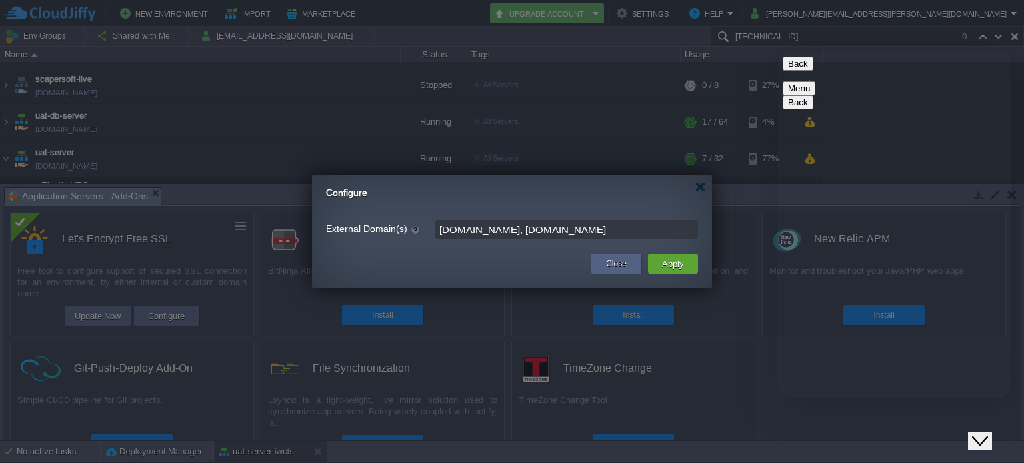
click at [988, 433] on div "Close Chat This icon closes the chat window." at bounding box center [980, 441] width 16 height 16
click at [704, 191] on div at bounding box center [700, 187] width 10 height 10
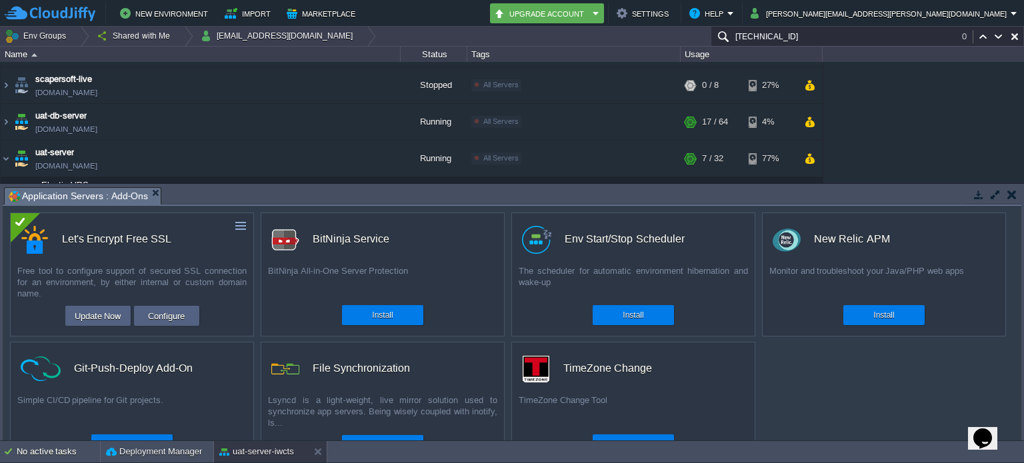
click at [1018, 195] on td at bounding box center [1011, 195] width 17 height 16
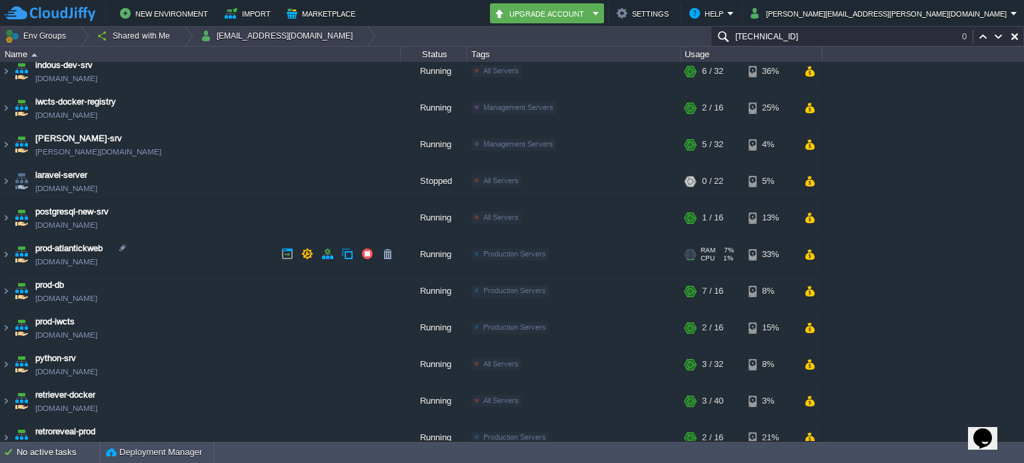
scroll to position [0, 0]
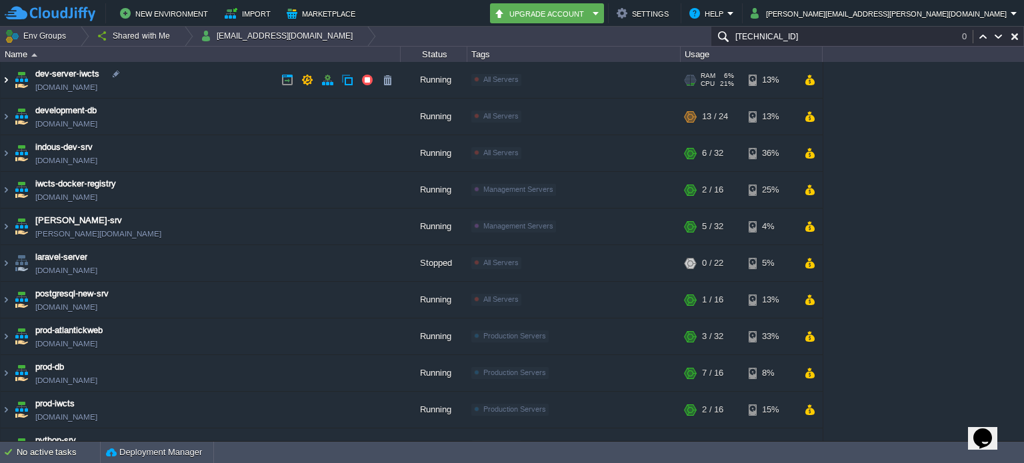
click at [3, 77] on img at bounding box center [6, 80] width 11 height 36
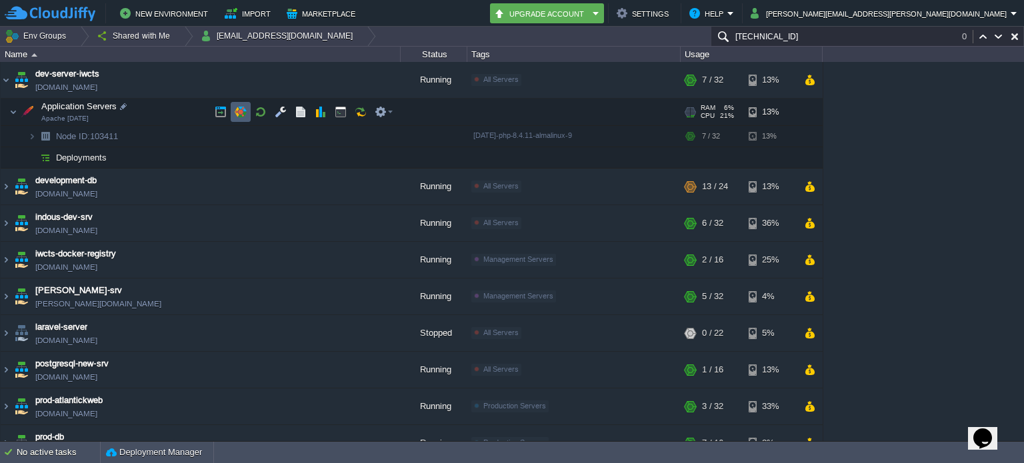
click at [250, 108] on td at bounding box center [241, 112] width 20 height 20
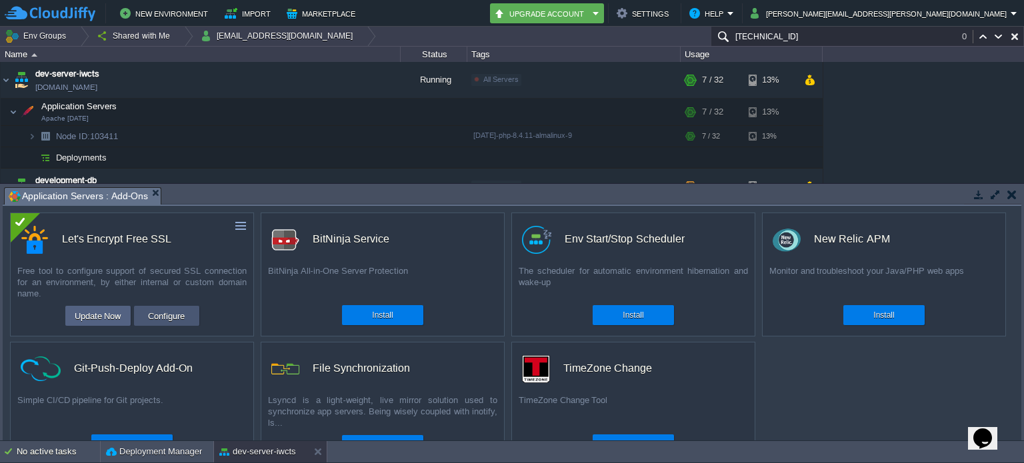
click at [184, 322] on button "Configure" at bounding box center [166, 316] width 45 height 16
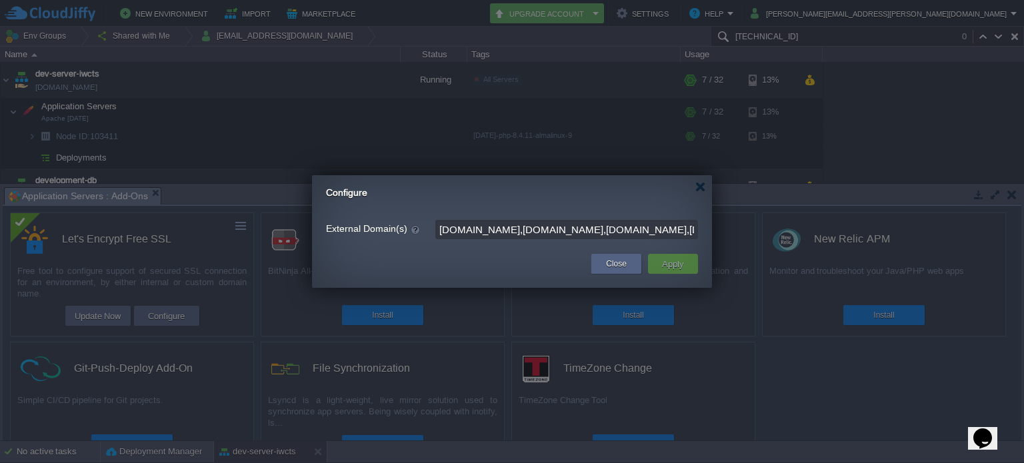
click at [557, 233] on input "[DOMAIN_NAME],[DOMAIN_NAME],[DOMAIN_NAME],[DOMAIN_NAME],[DOMAIN_NAME]" at bounding box center [566, 229] width 263 height 19
click at [700, 201] on div "Configure" at bounding box center [519, 188] width 386 height 27
click at [701, 190] on div at bounding box center [700, 187] width 10 height 10
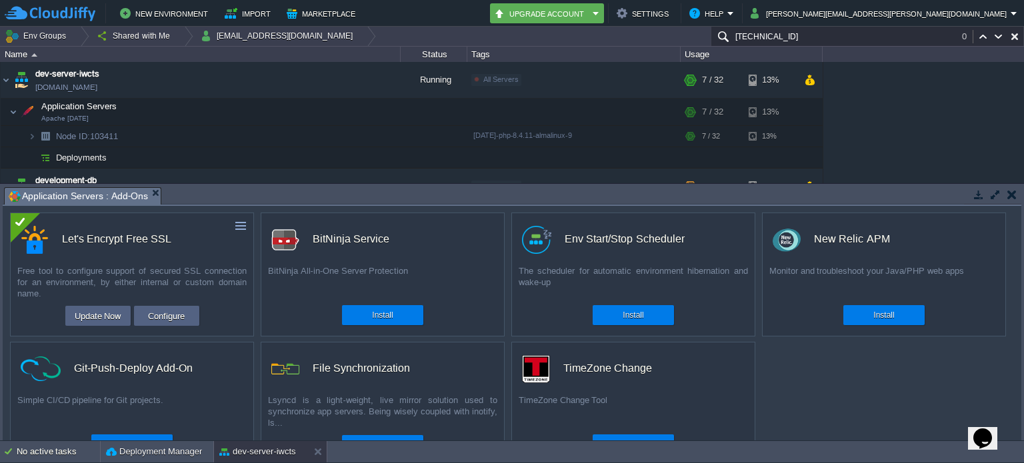
click at [1011, 192] on button "button" at bounding box center [1011, 195] width 9 height 12
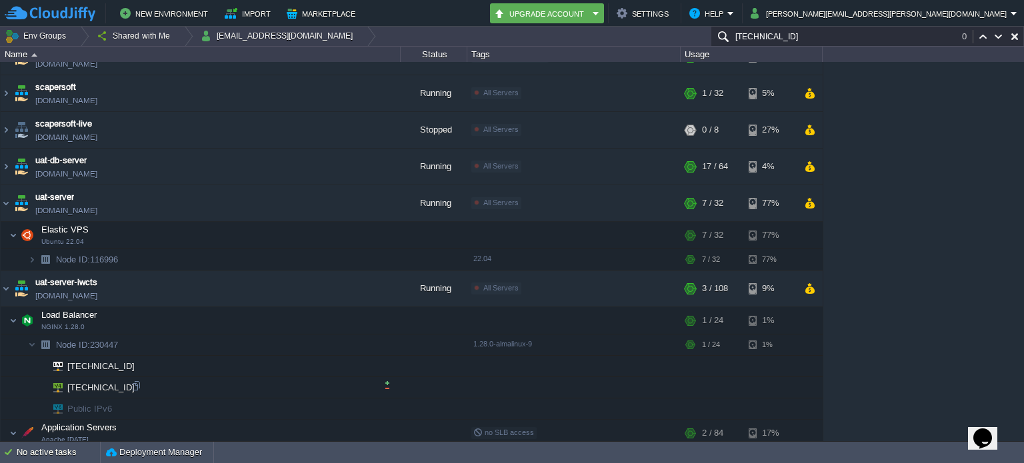
scroll to position [577, 0]
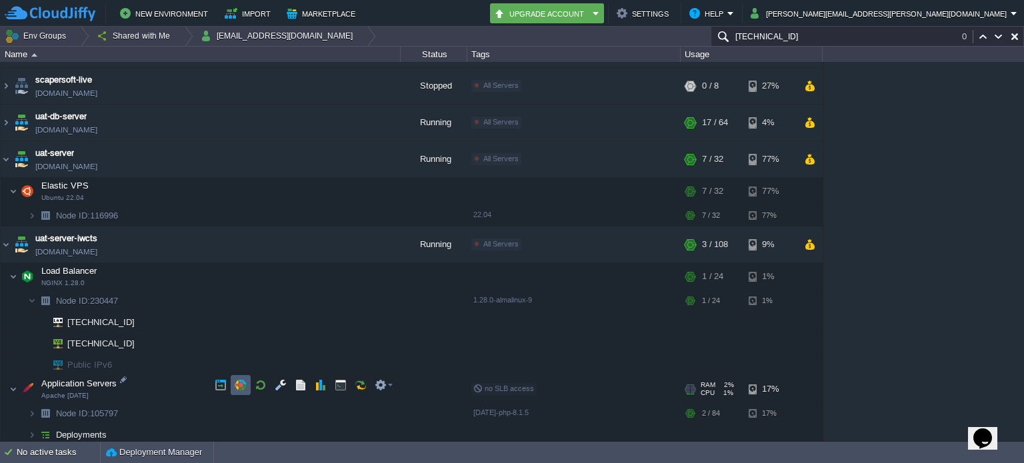
click at [237, 383] on button "button" at bounding box center [241, 385] width 12 height 12
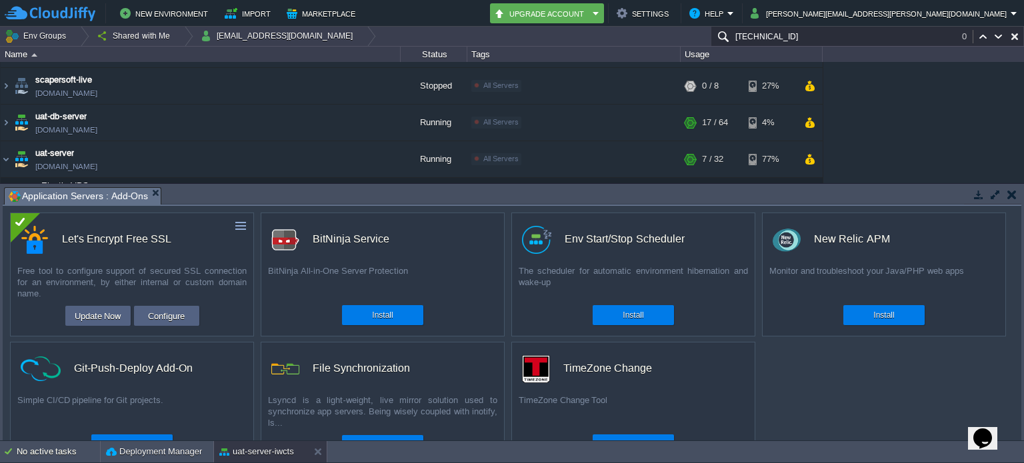
click at [178, 309] on button "Configure" at bounding box center [166, 316] width 45 height 16
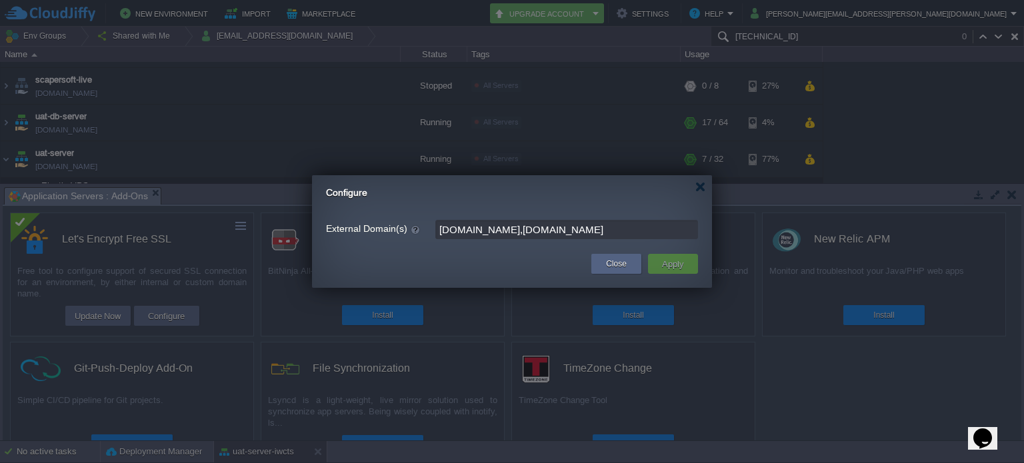
click at [582, 231] on input "[DOMAIN_NAME],[DOMAIN_NAME]" at bounding box center [566, 229] width 263 height 19
paste input "[DOMAIN_NAME]"
type input "[DOMAIN_NAME],[DOMAIN_NAME],[DOMAIN_NAME]"
click at [681, 269] on button "Apply" at bounding box center [673, 264] width 30 height 16
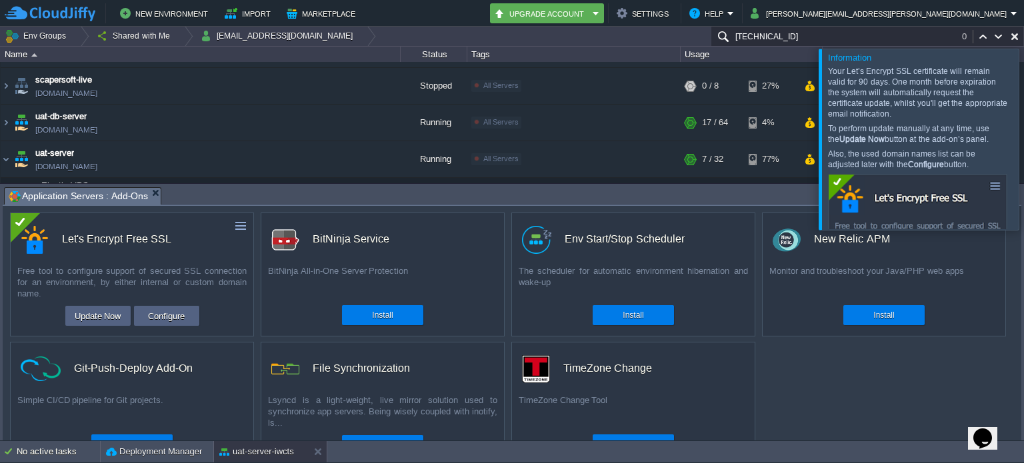
click at [1023, 137] on div at bounding box center [1040, 139] width 0 height 181
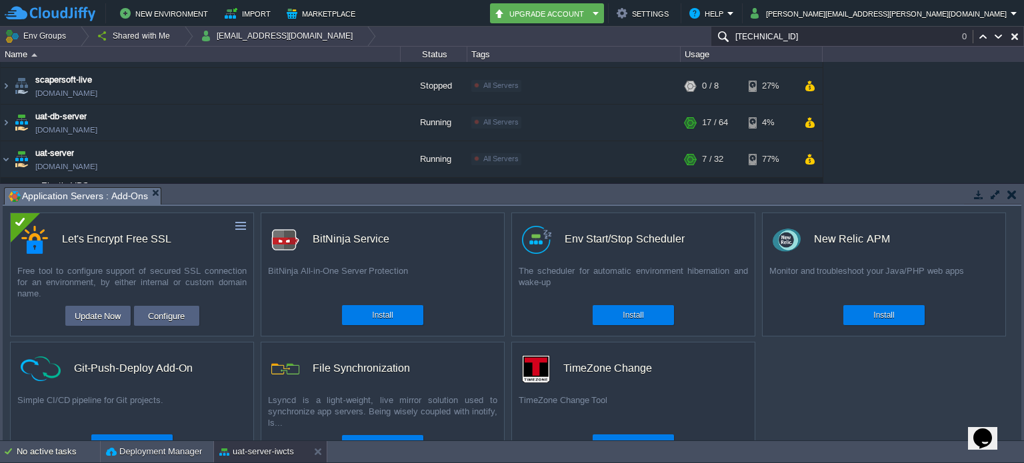
click at [992, 427] on button "Opens Chat This icon Opens the chat window." at bounding box center [982, 438] width 29 height 23
click at [795, 71] on button "Back" at bounding box center [798, 64] width 31 height 14
click at [983, 433] on button "Close Chat This icon closes the chat window." at bounding box center [980, 441] width 24 height 17
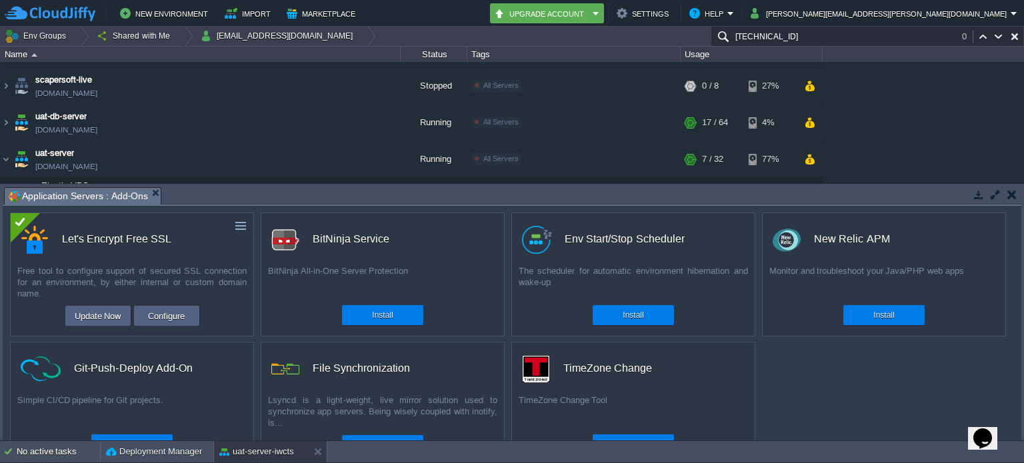
click at [1009, 195] on button "button" at bounding box center [1011, 195] width 9 height 12
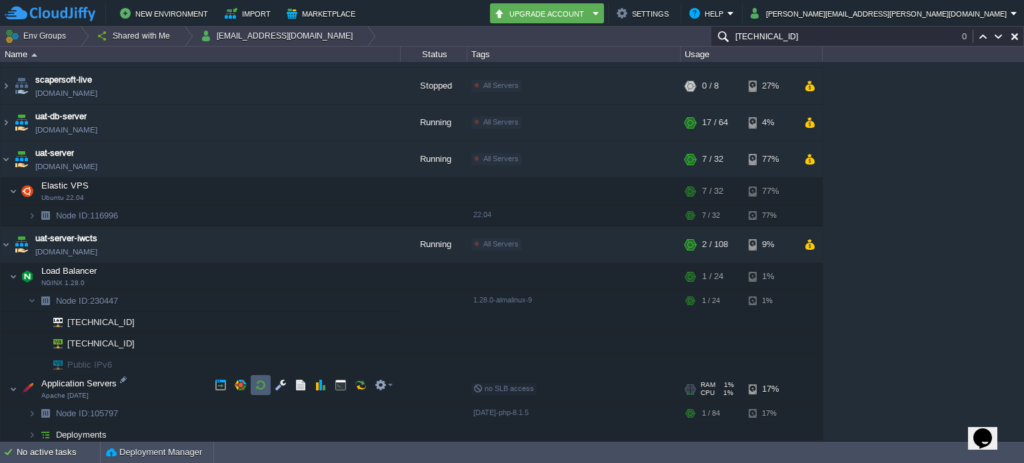
click at [261, 379] on button "button" at bounding box center [261, 385] width 12 height 12
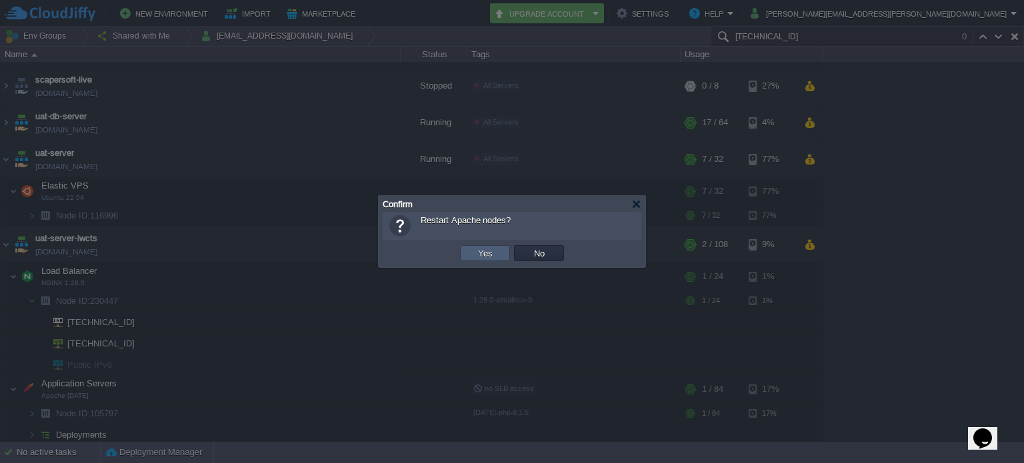
click at [481, 248] on button "Yes" at bounding box center [485, 253] width 23 height 12
